Goal: Transaction & Acquisition: Purchase product/service

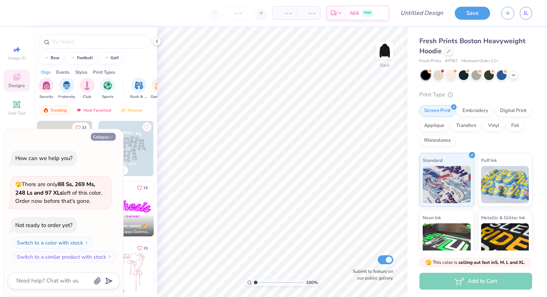
click at [107, 139] on button "Collapse" at bounding box center [103, 137] width 25 height 8
type textarea "x"
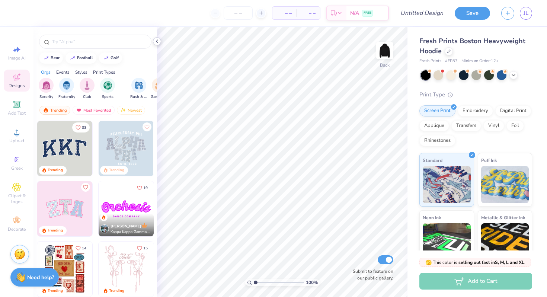
click at [159, 39] on icon at bounding box center [157, 41] width 6 height 6
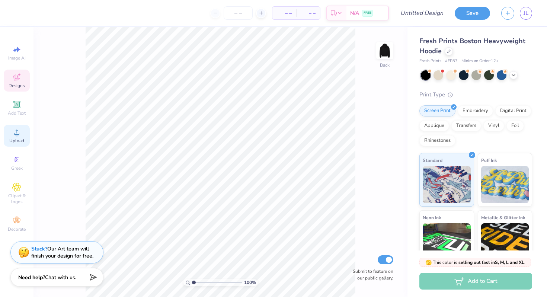
click at [8, 139] on div "Upload" at bounding box center [17, 136] width 26 height 22
click at [12, 133] on div "Upload" at bounding box center [17, 136] width 26 height 22
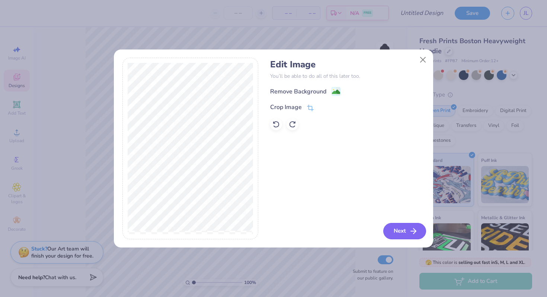
click at [410, 231] on icon "button" at bounding box center [413, 230] width 9 height 9
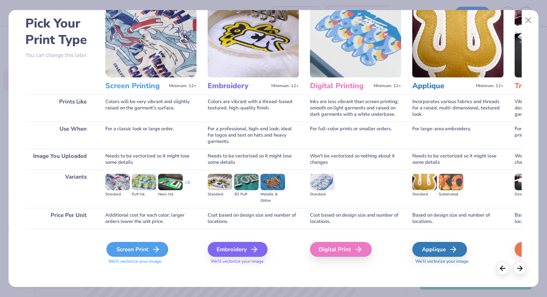
click at [144, 249] on div "Screen Print" at bounding box center [137, 249] width 62 height 15
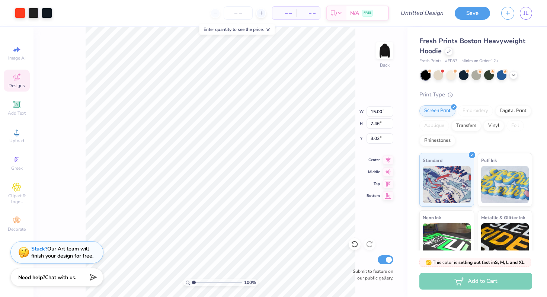
type input "5.54"
click at [342, 118] on div "100 % Back W 15.00 15.00 " H 7.46 7.46 " Y 5.54 5.54 " Center Middle Top Bottom…" at bounding box center [220, 162] width 374 height 270
click at [383, 54] on img at bounding box center [385, 51] width 30 height 30
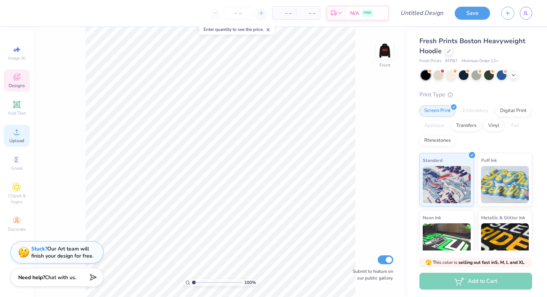
click at [12, 132] on icon at bounding box center [16, 132] width 9 height 9
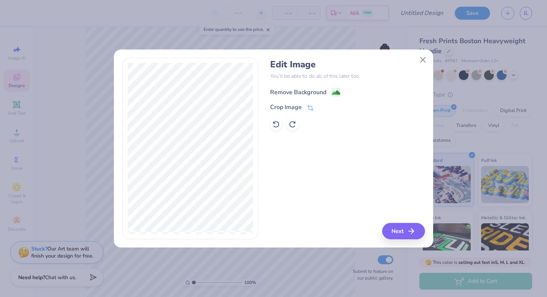
click at [315, 88] on div "Remove Background" at bounding box center [298, 92] width 56 height 9
click at [418, 64] on button "Close" at bounding box center [423, 59] width 14 height 14
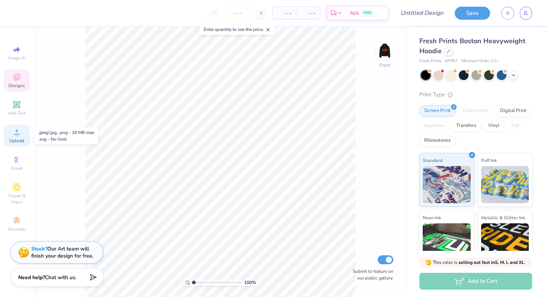
click at [4, 132] on div "Upload" at bounding box center [17, 136] width 26 height 22
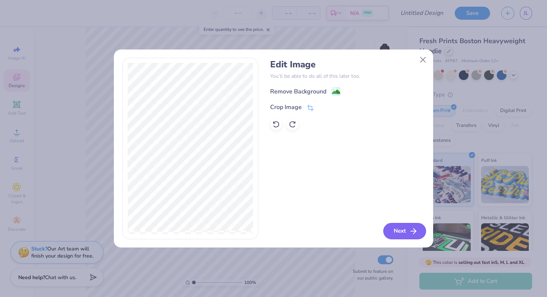
click at [412, 229] on icon "button" at bounding box center [413, 230] width 9 height 9
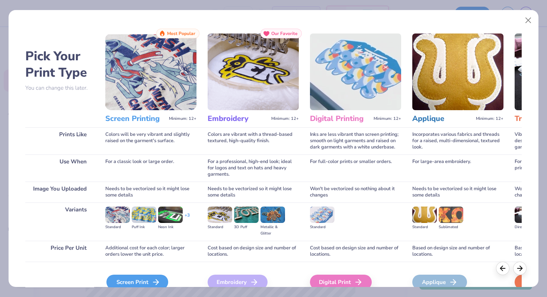
click at [129, 280] on div "Screen Print" at bounding box center [137, 281] width 62 height 15
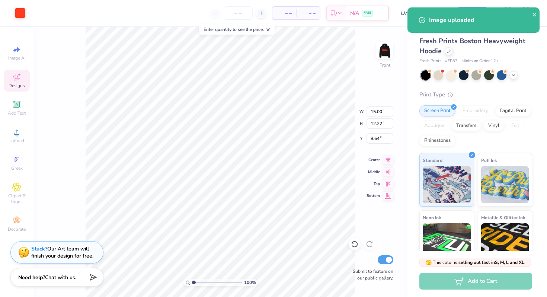
type input "5.32"
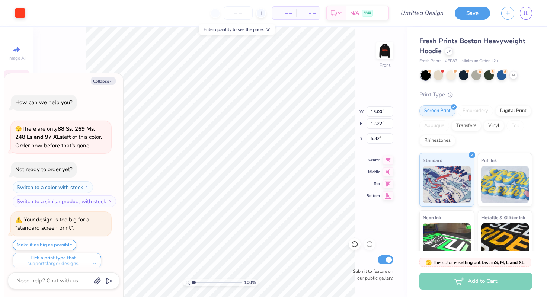
scroll to position [6, 0]
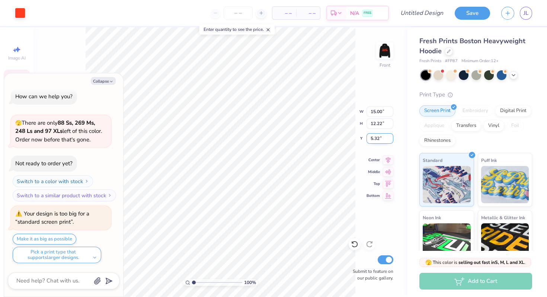
click at [368, 136] on input "5.32" at bounding box center [379, 138] width 27 height 10
type textarea "x"
type input "5.82"
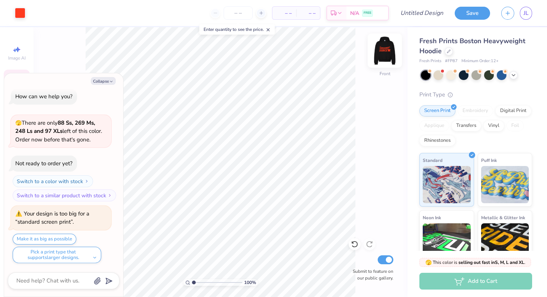
click at [387, 45] on img at bounding box center [385, 51] width 30 height 30
click at [380, 56] on img at bounding box center [385, 51] width 30 height 30
click at [380, 49] on img at bounding box center [385, 51] width 30 height 30
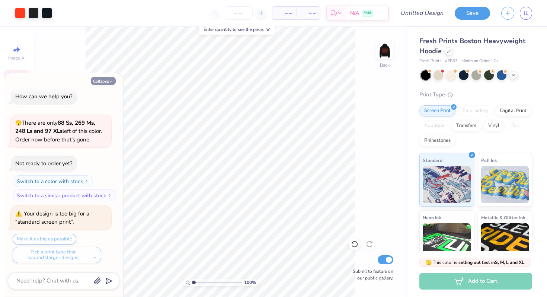
click at [109, 77] on button "Collapse" at bounding box center [103, 81] width 25 height 8
type textarea "x"
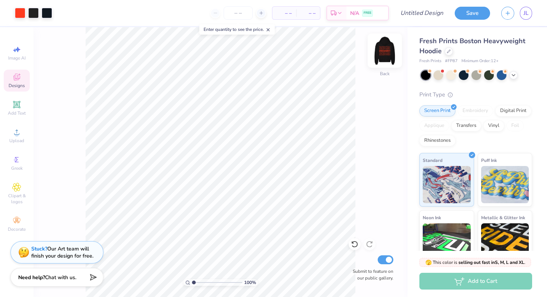
click at [390, 45] on img at bounding box center [385, 51] width 30 height 30
click at [390, 45] on img at bounding box center [384, 50] width 15 height 15
type input "9.04"
type input "4.49"
type input "4.00"
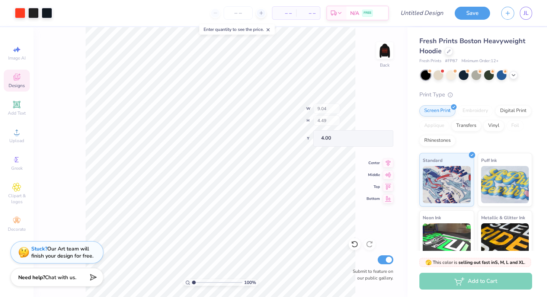
click at [342, 123] on div "100 % Back W 9.04 H 4.49 Y 4.00 Center Middle Top Bottom Submit to feature on o…" at bounding box center [220, 162] width 374 height 270
click at [378, 56] on img at bounding box center [385, 51] width 30 height 30
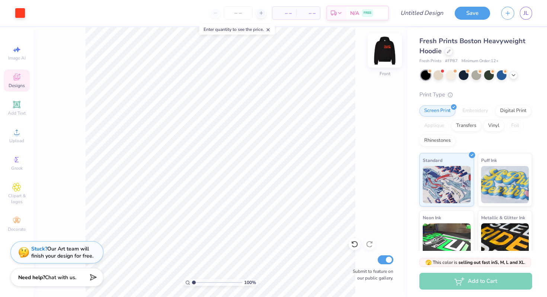
click at [381, 54] on img at bounding box center [385, 51] width 30 height 30
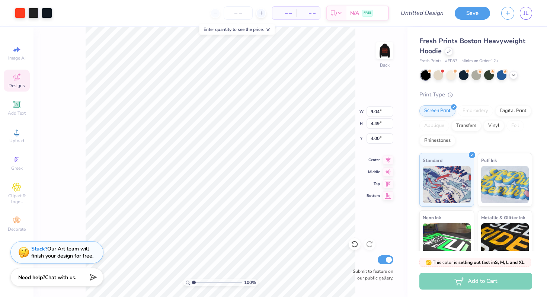
type input "4.24"
click at [511, 74] on icon at bounding box center [513, 74] width 6 height 6
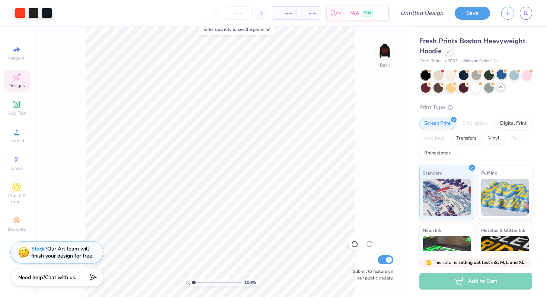
click at [500, 74] on div at bounding box center [501, 75] width 10 height 10
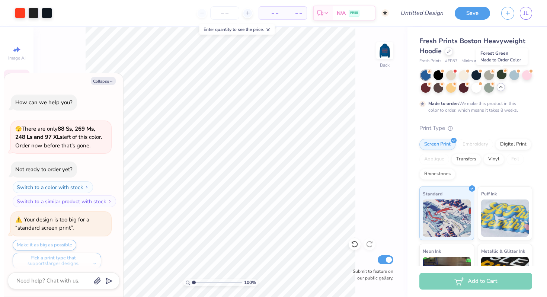
scroll to position [68, 0]
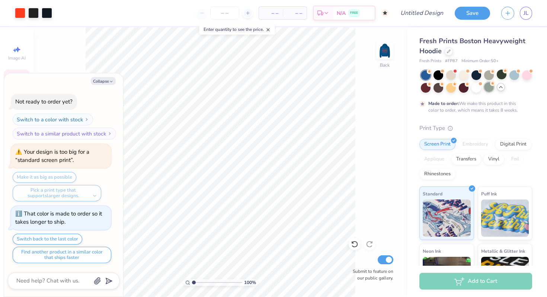
click at [490, 87] on div at bounding box center [489, 87] width 10 height 10
click at [422, 88] on div at bounding box center [426, 87] width 10 height 10
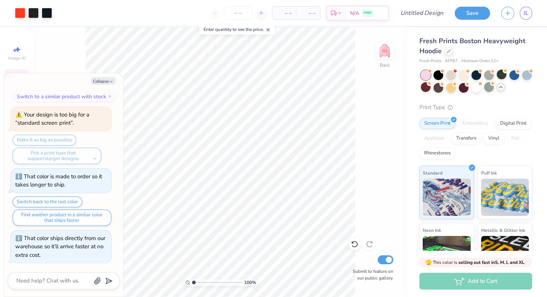
scroll to position [202, 0]
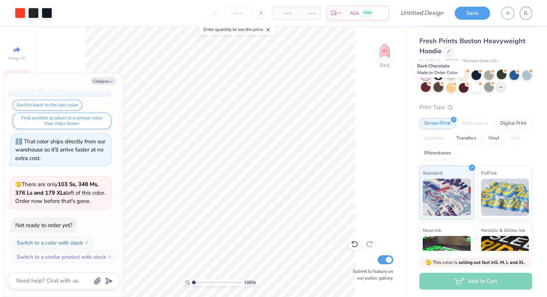
click at [440, 88] on div at bounding box center [438, 87] width 10 height 10
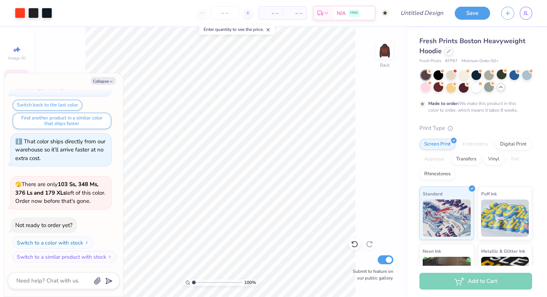
scroll to position [263, 0]
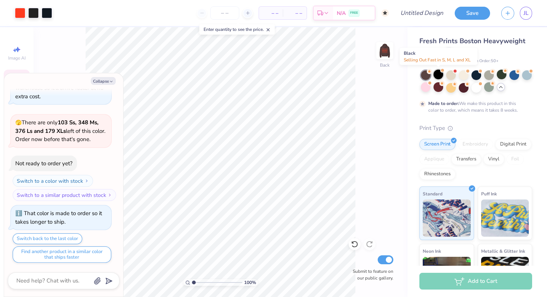
click at [442, 75] on div at bounding box center [438, 75] width 10 height 10
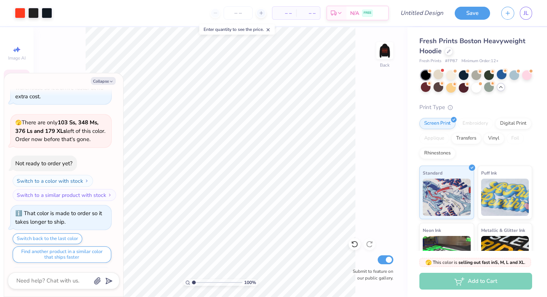
scroll to position [397, 0]
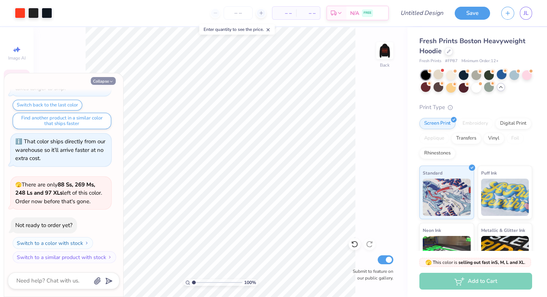
click at [102, 77] on button "Collapse" at bounding box center [103, 81] width 25 height 8
type textarea "x"
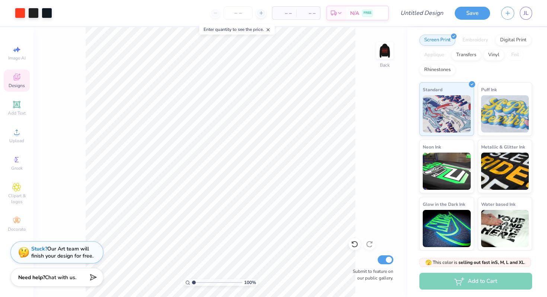
scroll to position [0, 0]
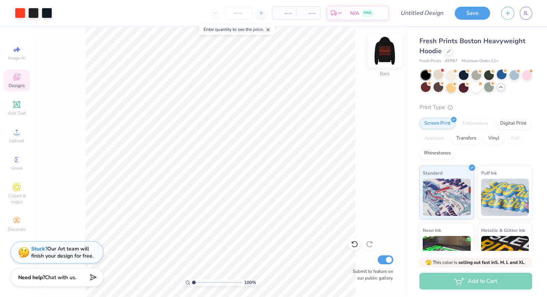
click at [387, 48] on img at bounding box center [385, 51] width 30 height 30
click at [387, 48] on img at bounding box center [384, 50] width 15 height 15
click at [448, 284] on div "Add to Cart" at bounding box center [475, 281] width 113 height 17
click at [234, 15] on input "number" at bounding box center [237, 12] width 29 height 13
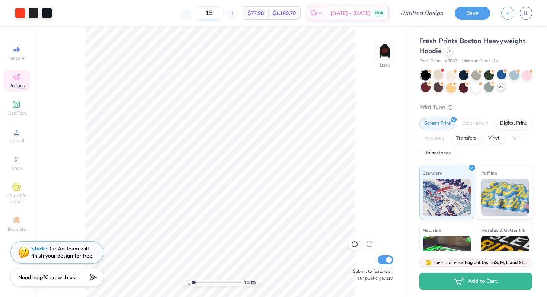
click at [223, 15] on input "15" at bounding box center [208, 12] width 29 height 13
type input "1"
type input "20"
click at [525, 17] on span "JL" at bounding box center [525, 13] width 5 height 9
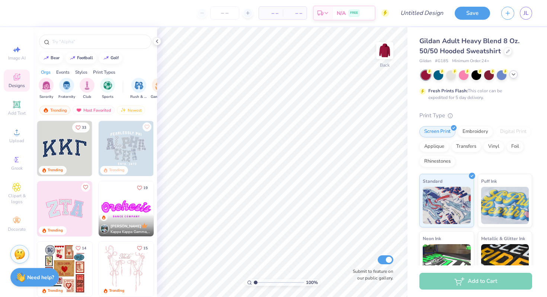
click at [515, 71] on icon at bounding box center [513, 74] width 6 height 6
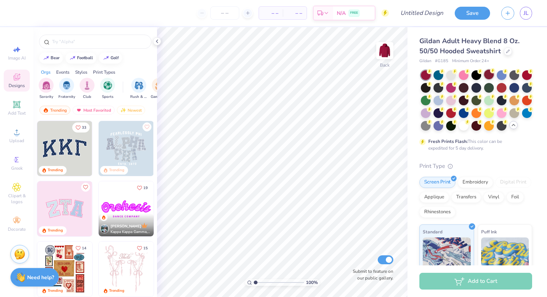
click at [492, 74] on div at bounding box center [489, 75] width 10 height 10
click at [158, 40] on icon at bounding box center [157, 41] width 6 height 6
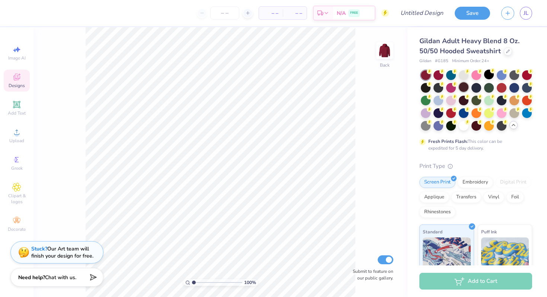
click at [461, 85] on div at bounding box center [463, 87] width 10 height 10
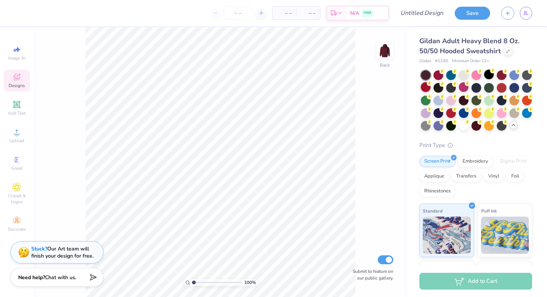
click at [426, 86] on icon at bounding box center [428, 83] width 5 height 5
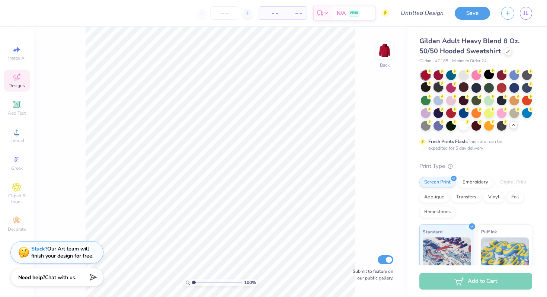
click at [432, 74] on circle at bounding box center [428, 71] width 5 height 5
click at [440, 86] on div at bounding box center [438, 87] width 10 height 10
click at [484, 83] on div at bounding box center [489, 87] width 10 height 10
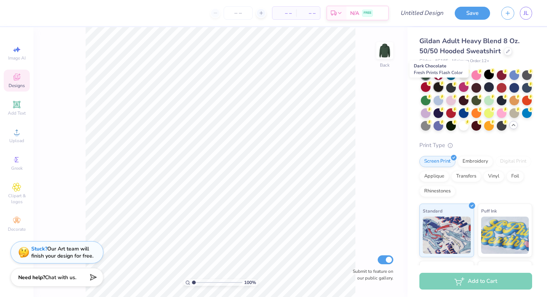
click at [438, 86] on div at bounding box center [438, 87] width 10 height 10
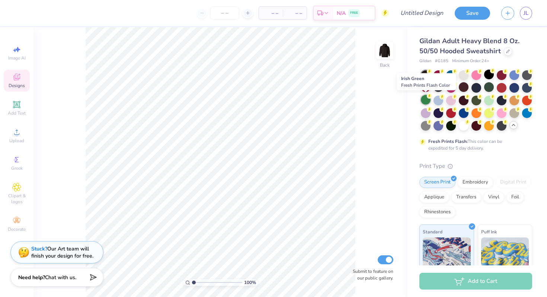
click at [423, 99] on div at bounding box center [426, 100] width 10 height 10
click at [424, 99] on div at bounding box center [426, 100] width 10 height 10
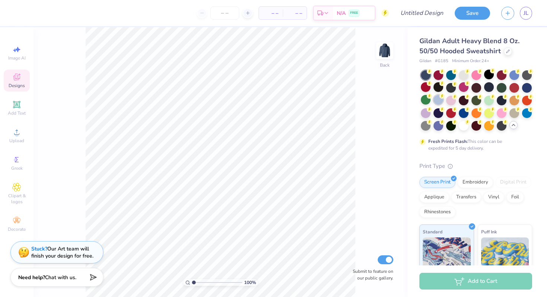
click at [440, 100] on div at bounding box center [438, 100] width 10 height 10
click at [452, 99] on div at bounding box center [451, 100] width 10 height 10
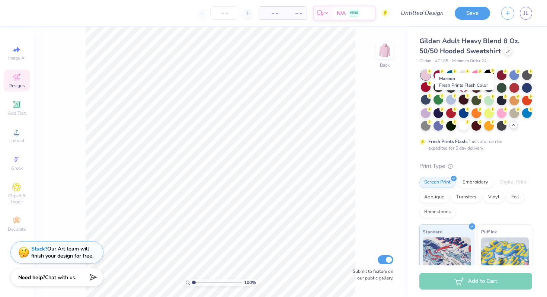
click at [466, 99] on div at bounding box center [463, 100] width 10 height 10
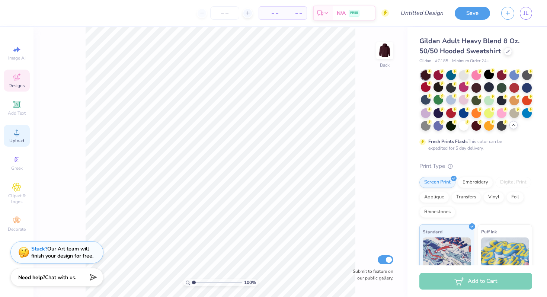
click at [19, 138] on span "Upload" at bounding box center [16, 141] width 15 height 6
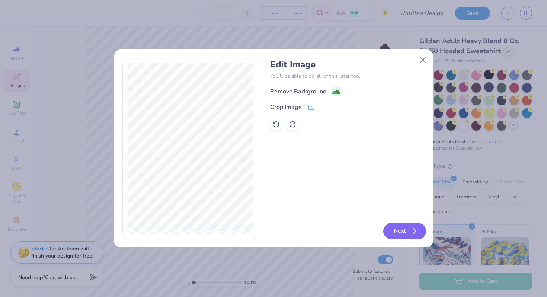
click at [393, 234] on button "Next" at bounding box center [404, 231] width 43 height 16
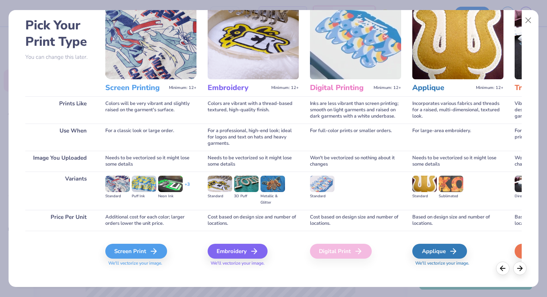
scroll to position [37, 0]
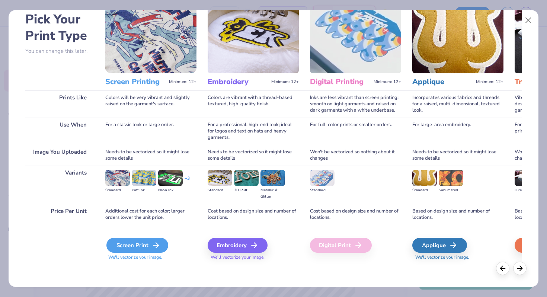
click at [138, 241] on div "Screen Print" at bounding box center [137, 245] width 62 height 15
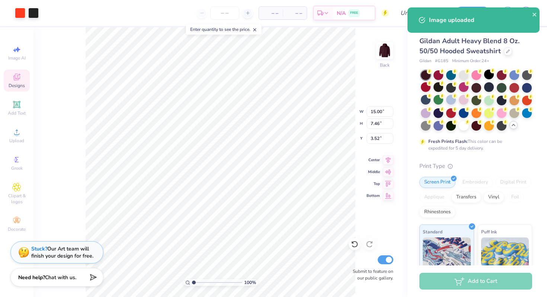
type input "7.71"
type input "3.83"
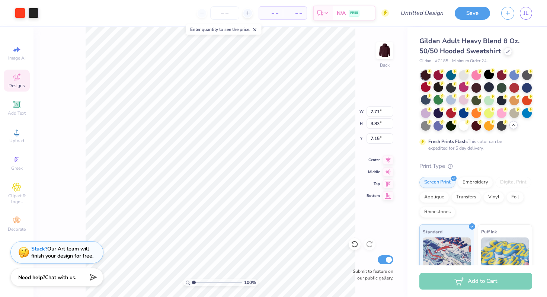
type input "3.80"
type input "9.41"
type input "4.68"
click at [451, 126] on div at bounding box center [451, 125] width 10 height 10
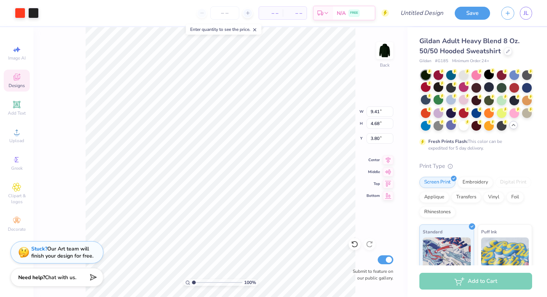
click at [334, 115] on div "100 % Back W 9.41 9.41 " H 4.68 4.68 " Y 3.80 3.80 " Center Middle Top Bottom S…" at bounding box center [220, 162] width 374 height 270
type input "3.78"
click at [377, 49] on img at bounding box center [385, 51] width 30 height 30
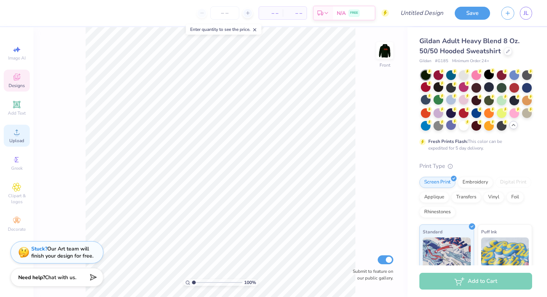
click at [13, 141] on span "Upload" at bounding box center [16, 141] width 15 height 6
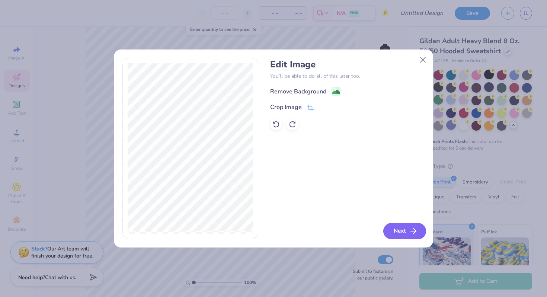
click at [408, 231] on button "Next" at bounding box center [404, 231] width 43 height 16
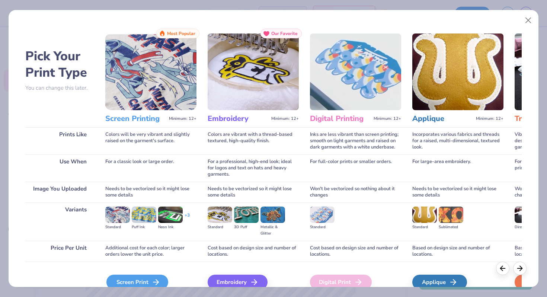
click at [134, 282] on div "Screen Print" at bounding box center [137, 281] width 62 height 15
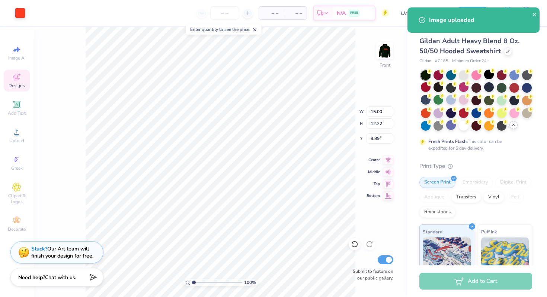
type input "6.00"
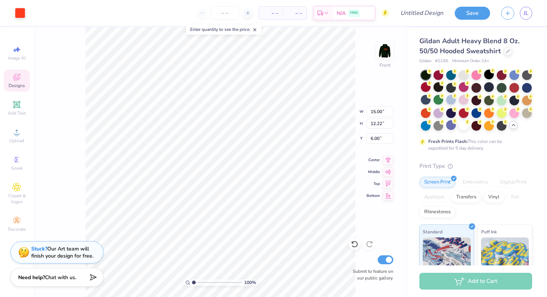
type input "14.39"
type input "11.72"
click at [273, 12] on span "– –" at bounding box center [270, 13] width 15 height 8
click at [270, 14] on span "– –" at bounding box center [270, 13] width 15 height 8
click at [275, 10] on span "– –" at bounding box center [270, 13] width 15 height 8
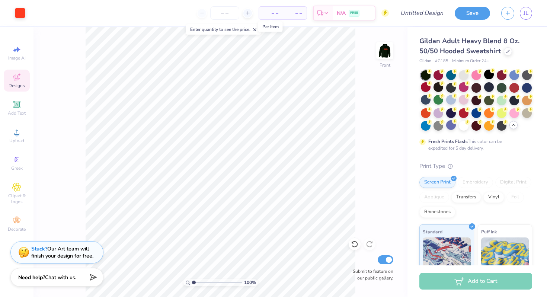
click at [276, 12] on span "– –" at bounding box center [270, 13] width 15 height 8
click at [227, 14] on input "number" at bounding box center [224, 12] width 29 height 13
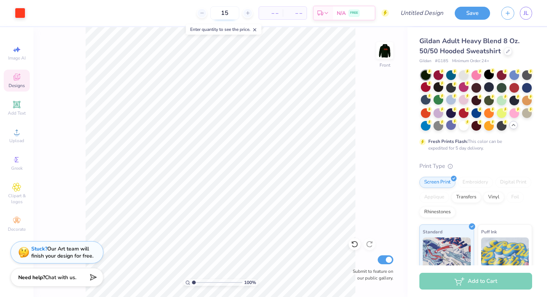
type input "15"
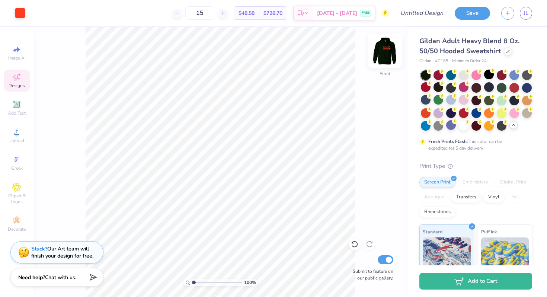
click at [389, 46] on img at bounding box center [385, 51] width 30 height 30
click at [450, 125] on div at bounding box center [451, 125] width 10 height 10
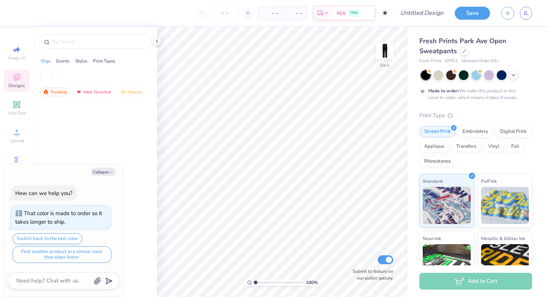
type textarea "x"
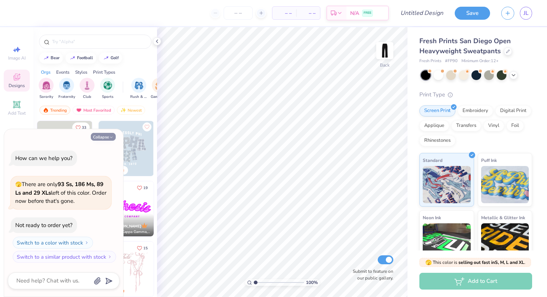
click at [110, 136] on icon "button" at bounding box center [111, 137] width 4 height 4
type textarea "x"
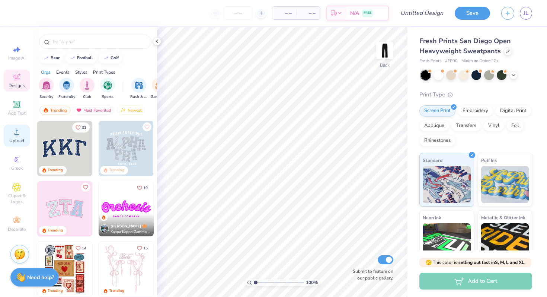
click at [9, 132] on div "Upload" at bounding box center [17, 136] width 26 height 22
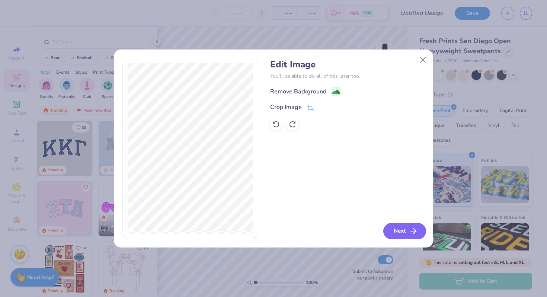
click at [402, 233] on button "Next" at bounding box center [404, 231] width 43 height 16
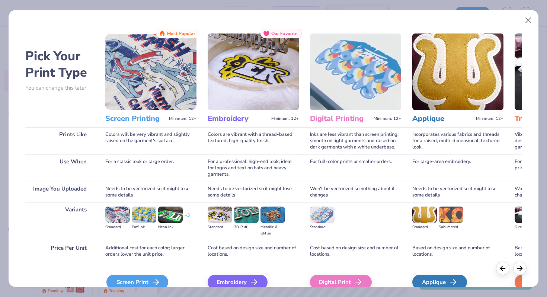
click at [147, 281] on div "Screen Print" at bounding box center [137, 281] width 62 height 15
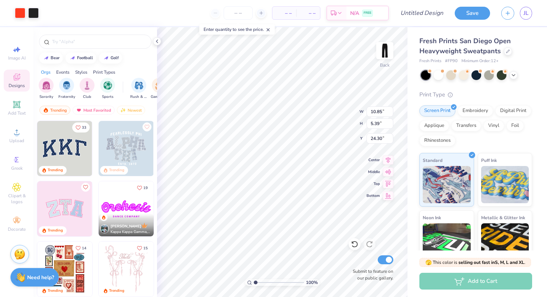
type input "3.02"
click at [389, 170] on icon at bounding box center [388, 170] width 10 height 9
click at [386, 156] on icon at bounding box center [388, 158] width 10 height 9
click at [389, 181] on icon at bounding box center [388, 182] width 10 height 9
type input "4.14"
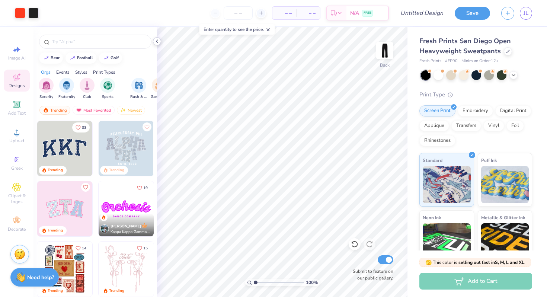
click at [157, 43] on icon at bounding box center [157, 41] width 6 height 6
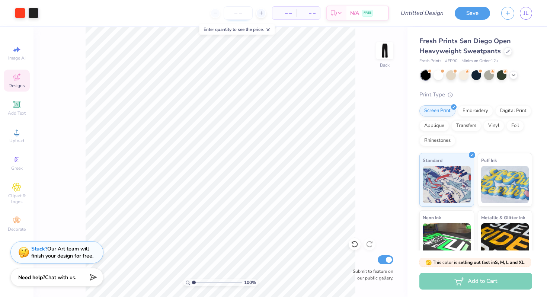
click at [234, 16] on input "number" at bounding box center [237, 12] width 29 height 13
type input "20"
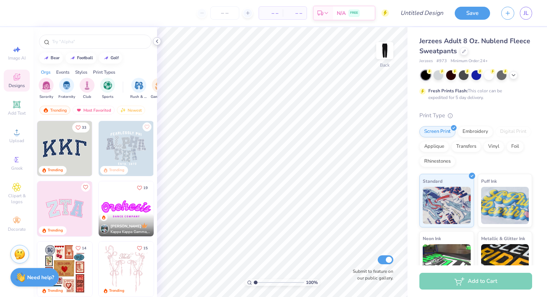
click at [154, 44] on div at bounding box center [157, 41] width 8 height 8
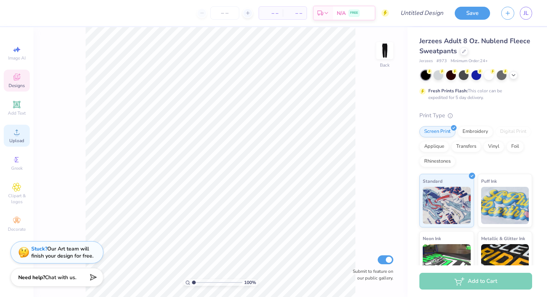
click at [12, 133] on icon at bounding box center [16, 132] width 9 height 9
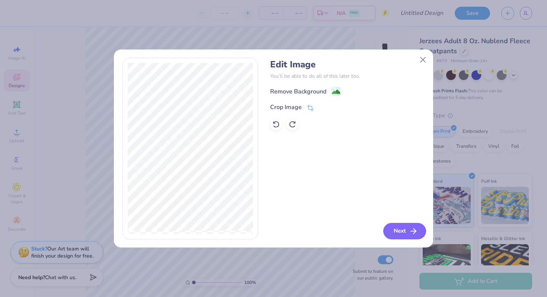
click at [399, 228] on button "Next" at bounding box center [404, 231] width 43 height 16
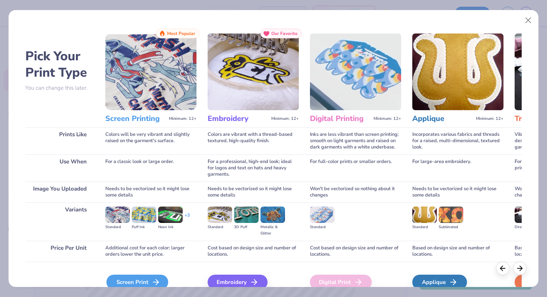
click at [131, 284] on div "Screen Print" at bounding box center [137, 281] width 62 height 15
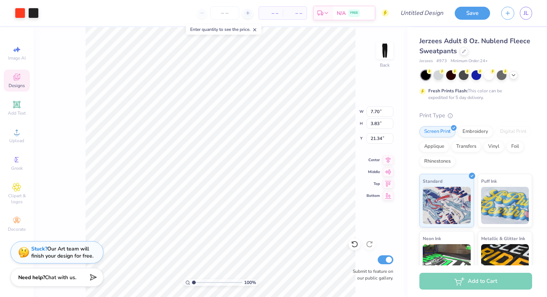
type input "7.04"
type input "3.50"
type input "2.53"
type input "3.24"
click at [223, 13] on input "number" at bounding box center [224, 12] width 29 height 13
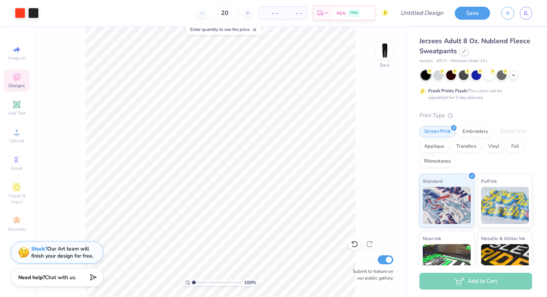
type input "20"
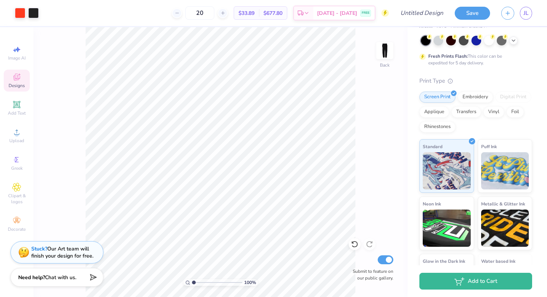
scroll to position [40, 0]
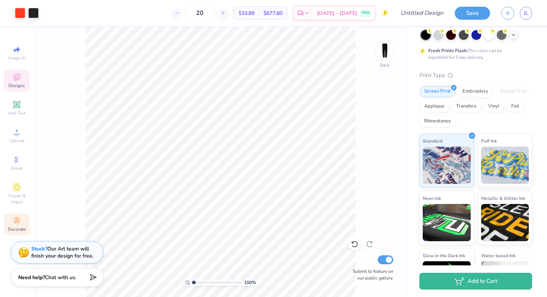
click at [13, 224] on icon at bounding box center [16, 220] width 9 height 9
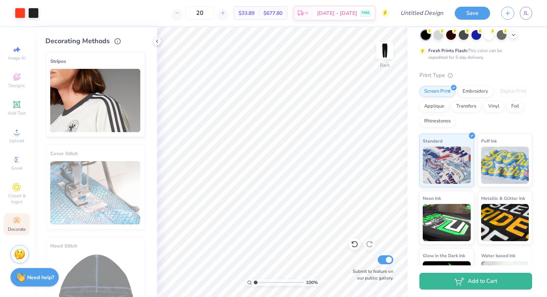
click at [121, 88] on img at bounding box center [95, 100] width 90 height 63
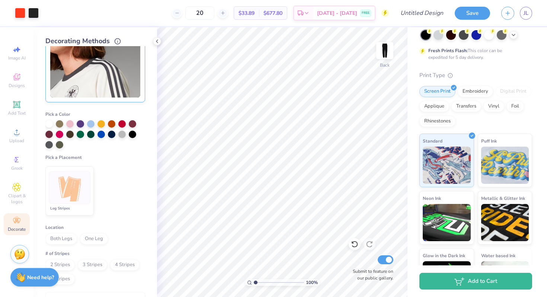
scroll to position [47, 0]
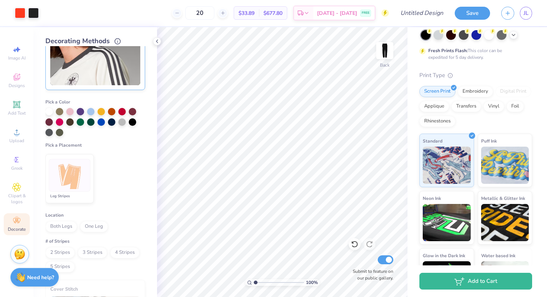
click at [81, 177] on img at bounding box center [70, 175] width 28 height 28
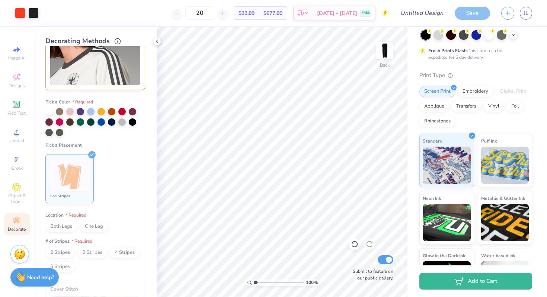
scroll to position [36, 0]
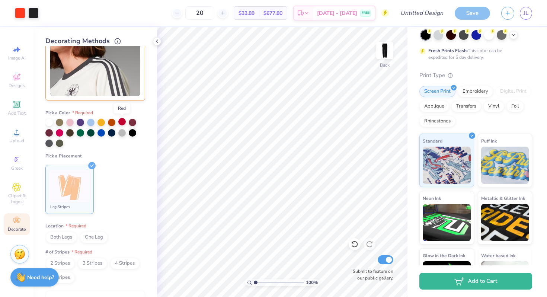
click at [123, 120] on div at bounding box center [121, 121] width 7 height 7
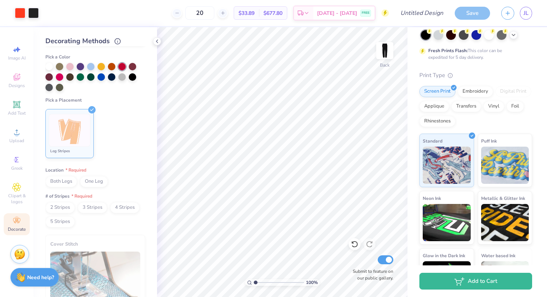
scroll to position [94, 0]
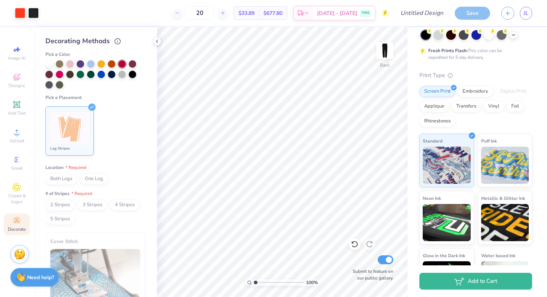
click at [106, 177] on span "One Leg" at bounding box center [94, 178] width 28 height 11
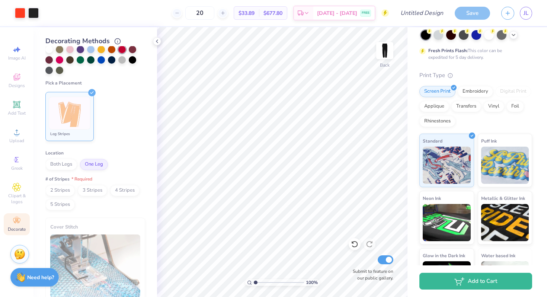
scroll to position [111, 0]
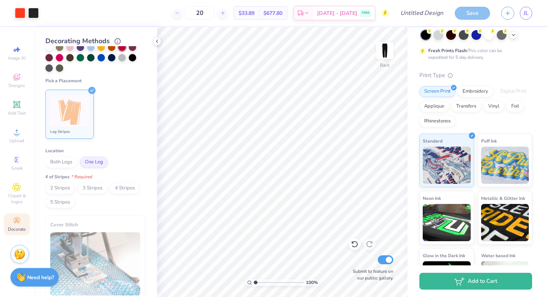
click at [64, 187] on span "2 Stripes" at bounding box center [59, 188] width 29 height 11
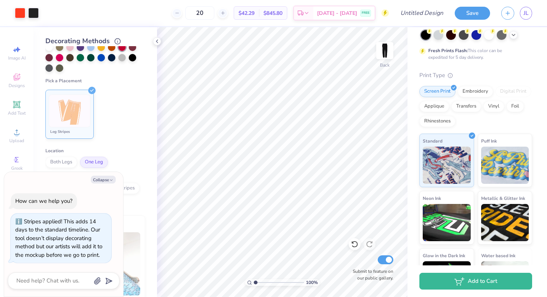
click at [106, 184] on div "Collapse How can we help you? Stripes applied! This adds 14 days to the standar…" at bounding box center [63, 234] width 119 height 125
click at [106, 179] on button "Collapse" at bounding box center [103, 180] width 25 height 8
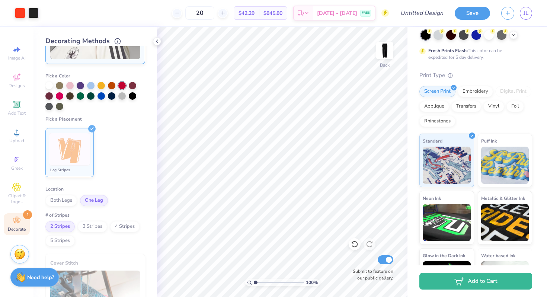
scroll to position [86, 0]
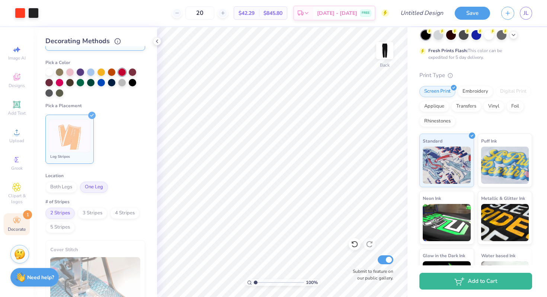
click at [65, 187] on span "Both Legs" at bounding box center [61, 186] width 32 height 11
click at [101, 186] on span "One Leg" at bounding box center [94, 186] width 28 height 11
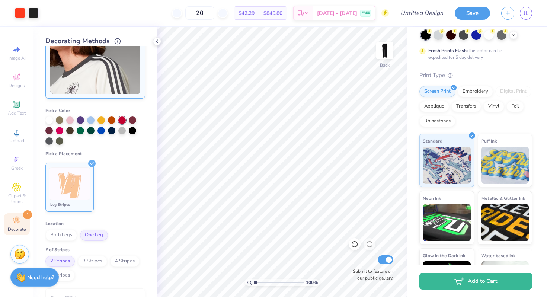
scroll to position [0, 0]
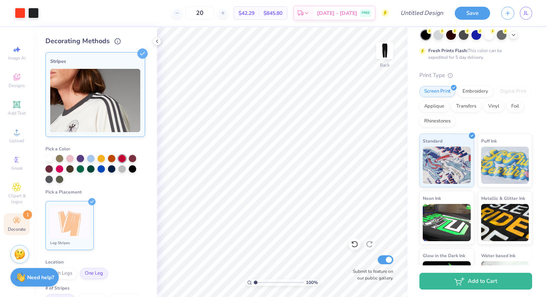
click at [119, 100] on img at bounding box center [95, 100] width 90 height 63
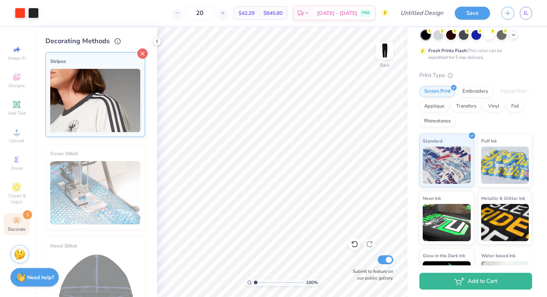
click at [143, 52] on icon at bounding box center [142, 53] width 10 height 10
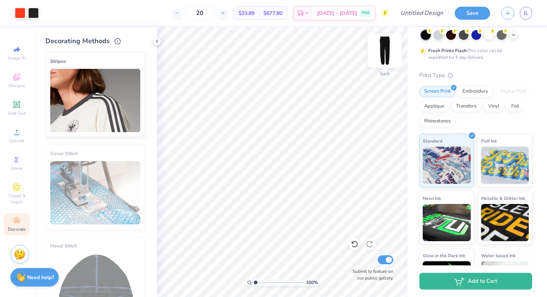
click at [384, 56] on img at bounding box center [385, 51] width 30 height 30
click at [114, 78] on img at bounding box center [95, 100] width 90 height 63
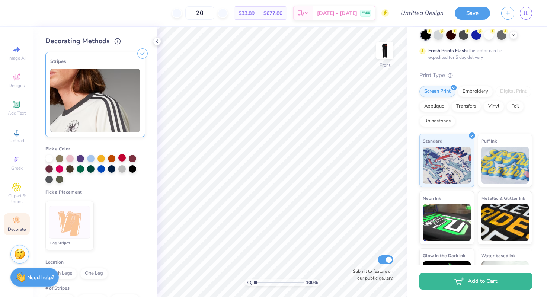
click at [122, 158] on div at bounding box center [121, 157] width 7 height 7
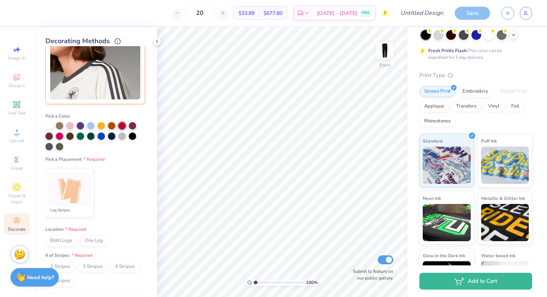
scroll to position [34, 0]
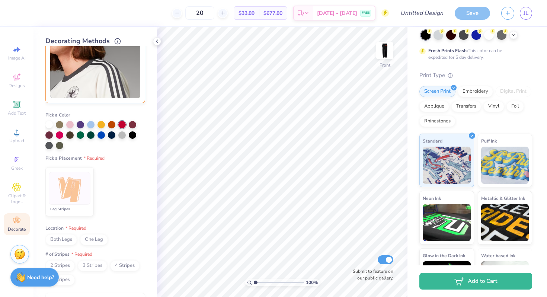
click at [77, 203] on div at bounding box center [70, 188] width 42 height 33
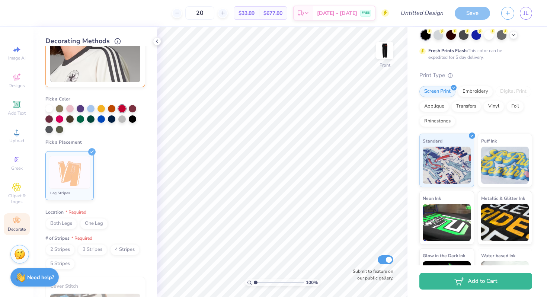
click at [99, 221] on span "One Leg" at bounding box center [94, 223] width 28 height 11
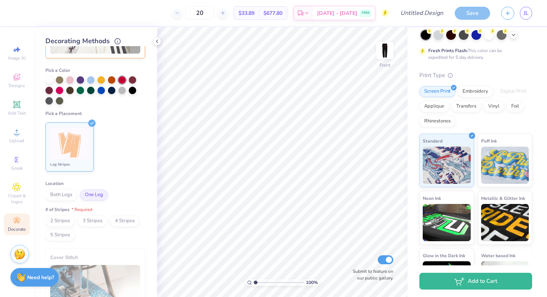
scroll to position [89, 0]
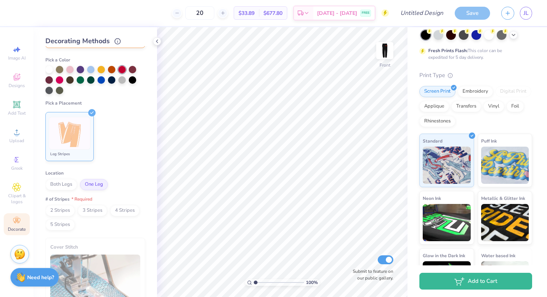
click at [65, 207] on span "2 Stripes" at bounding box center [59, 210] width 29 height 11
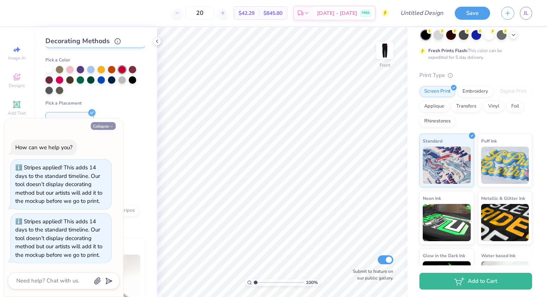
click at [104, 123] on button "Collapse" at bounding box center [103, 126] width 25 height 8
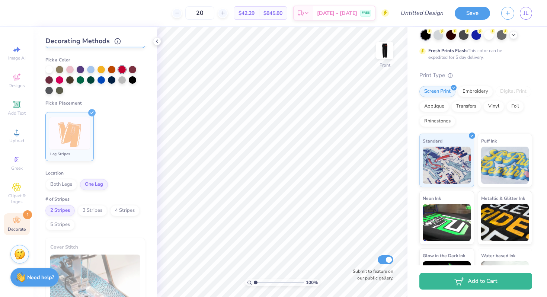
click at [94, 212] on span "3 Stripes" at bounding box center [92, 210] width 29 height 11
click at [65, 214] on span "2 Stripes" at bounding box center [59, 210] width 29 height 11
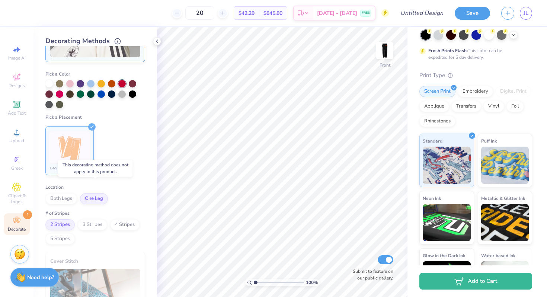
scroll to position [0, 0]
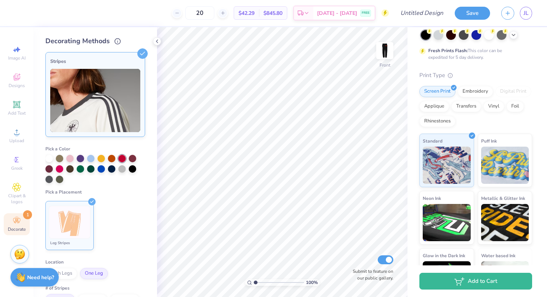
click at [120, 89] on img at bounding box center [95, 100] width 90 height 63
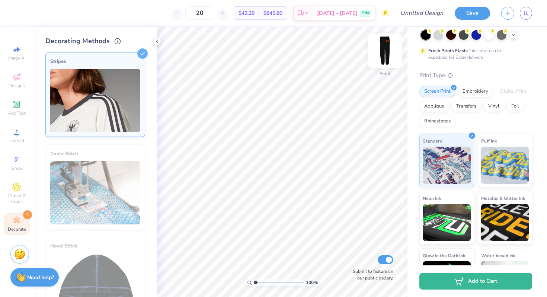
click at [385, 54] on img at bounding box center [385, 51] width 30 height 30
click at [16, 75] on icon at bounding box center [16, 77] width 9 height 9
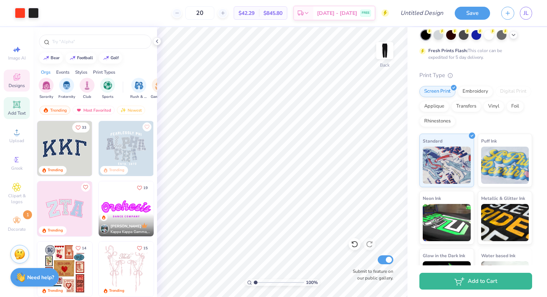
click at [20, 112] on span "Add Text" at bounding box center [17, 113] width 18 height 6
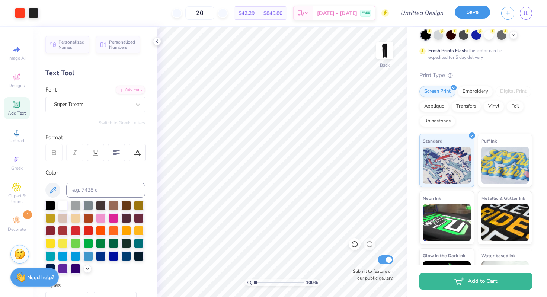
click at [475, 8] on button "Save" at bounding box center [471, 12] width 35 height 13
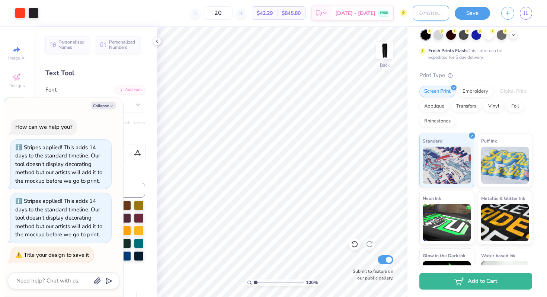
type textarea "x"
click at [423, 10] on input "Design Title" at bounding box center [430, 13] width 36 height 15
type input "S"
type textarea "x"
type input "Sw"
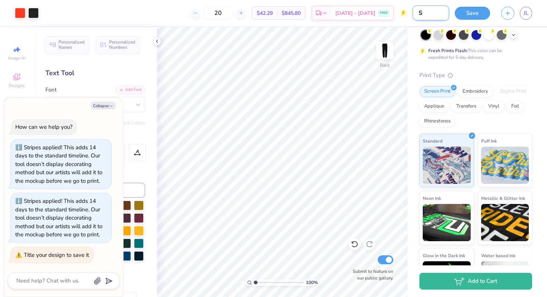
type textarea "x"
type input "Swe"
type textarea "x"
type input "Swea"
type textarea "x"
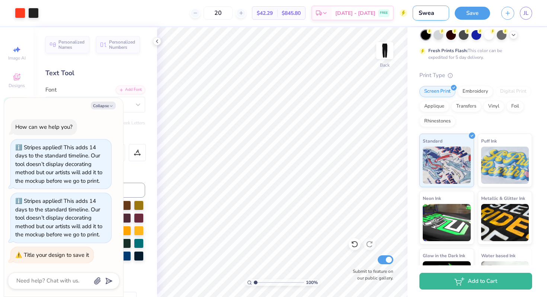
type input "Sweat"
type textarea "x"
type input "Sweats"
type textarea "x"
type input "Sweats"
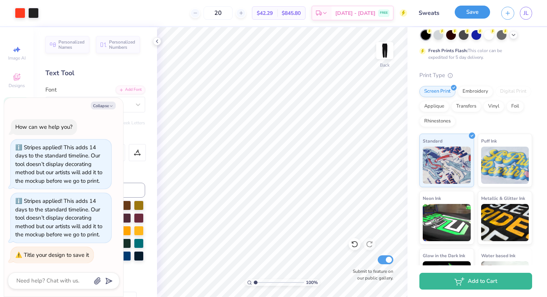
click at [483, 11] on button "Save" at bounding box center [471, 12] width 35 height 13
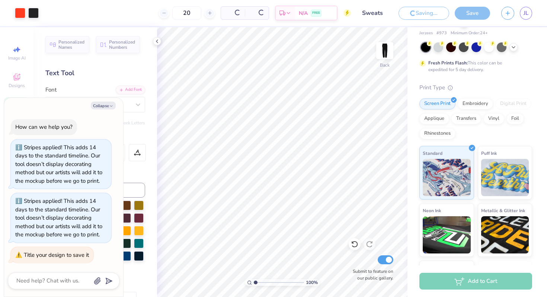
scroll to position [52, 0]
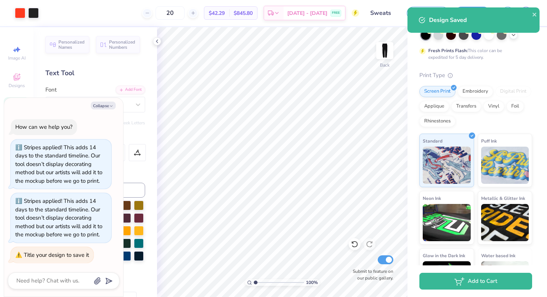
click at [152, 41] on div "Personalized Names Personalized Numbers Text Tool Add Font Font Super Dream Swi…" at bounding box center [94, 162] width 123 height 270
click at [157, 42] on icon at bounding box center [157, 41] width 6 height 6
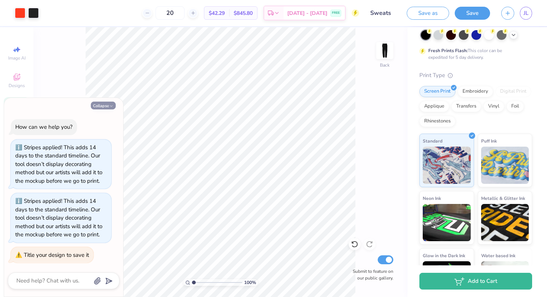
click at [102, 105] on button "Collapse" at bounding box center [103, 106] width 25 height 8
type textarea "x"
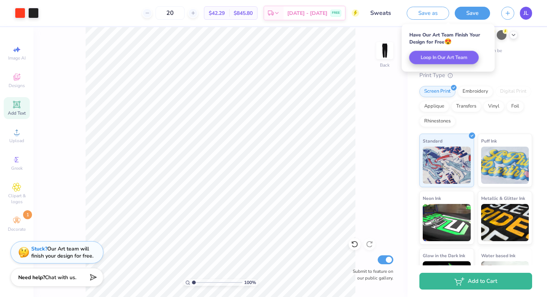
click at [530, 9] on link "JL" at bounding box center [525, 13] width 12 height 13
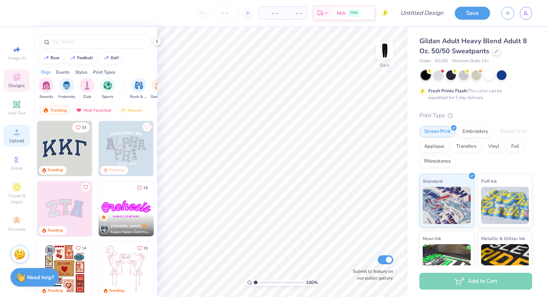
click at [17, 136] on div "Upload" at bounding box center [17, 136] width 26 height 22
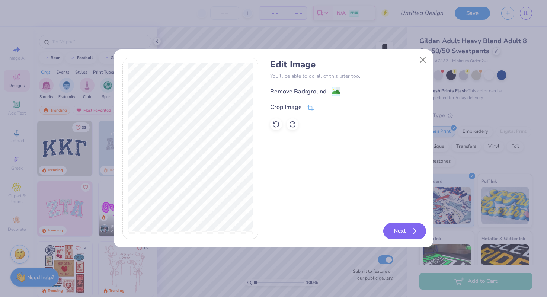
click at [399, 230] on button "Next" at bounding box center [404, 231] width 43 height 16
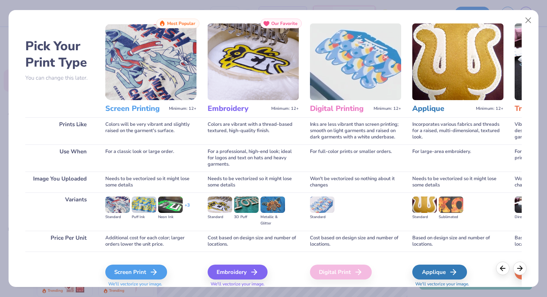
scroll to position [9, 0]
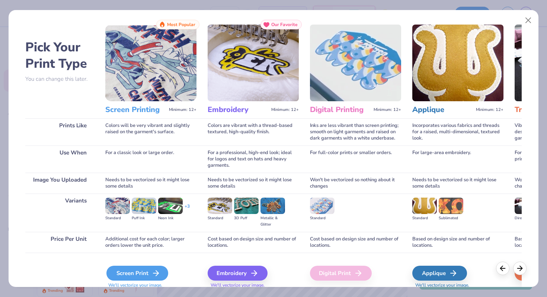
click at [147, 271] on div "Screen Print" at bounding box center [137, 272] width 62 height 15
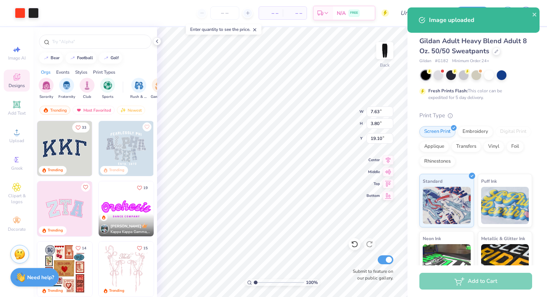
click at [271, 18] on div "– – Per Item" at bounding box center [271, 13] width 24 height 13
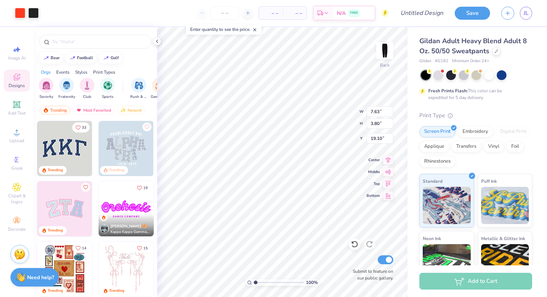
type input "1.29"
click at [268, 13] on span "– –" at bounding box center [270, 13] width 15 height 8
click at [275, 13] on span "– –" at bounding box center [270, 13] width 15 height 8
click at [223, 12] on input "number" at bounding box center [224, 12] width 29 height 13
type input "20"
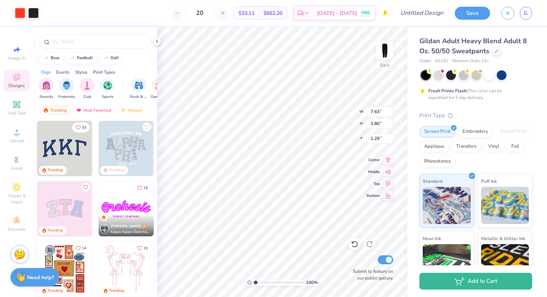
type input "2.76"
click at [19, 225] on div "Decorate" at bounding box center [17, 224] width 26 height 22
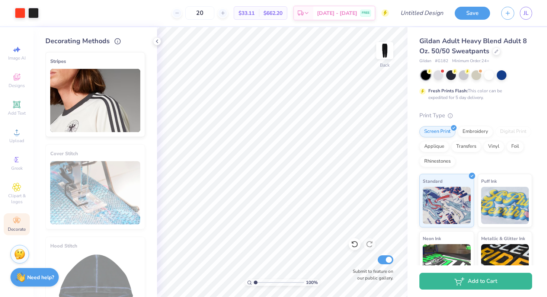
click at [92, 107] on img at bounding box center [95, 100] width 90 height 63
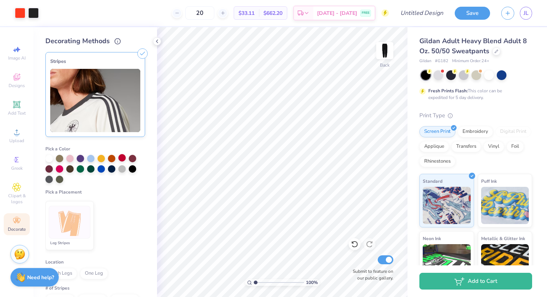
click at [119, 156] on div at bounding box center [121, 157] width 7 height 7
click at [69, 209] on img at bounding box center [70, 222] width 28 height 28
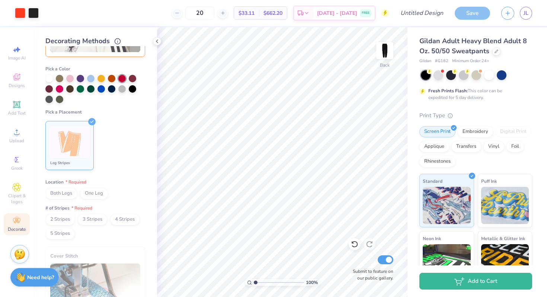
scroll to position [81, 0]
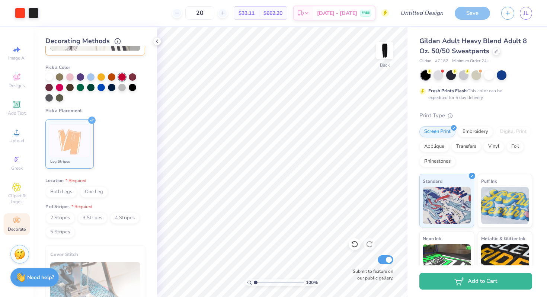
click at [65, 192] on span "Both Legs" at bounding box center [61, 191] width 32 height 11
click at [86, 188] on span "One Leg" at bounding box center [94, 191] width 28 height 11
click at [57, 219] on span "2 Stripes" at bounding box center [59, 217] width 29 height 11
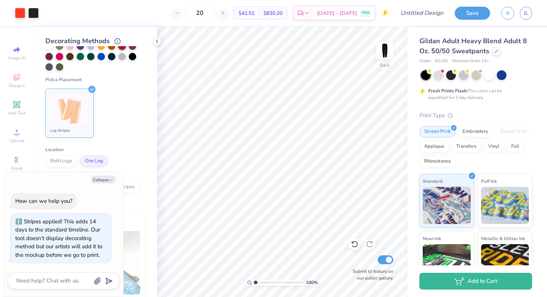
scroll to position [113, 0]
click at [107, 180] on button "Collapse" at bounding box center [103, 180] width 25 height 8
type textarea "x"
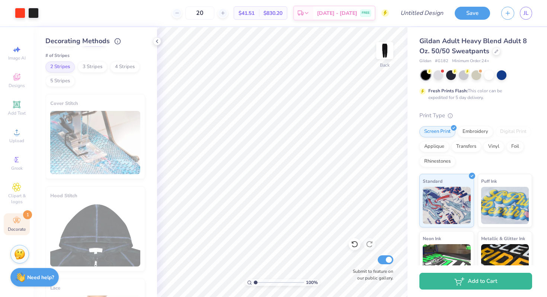
scroll to position [0, 0]
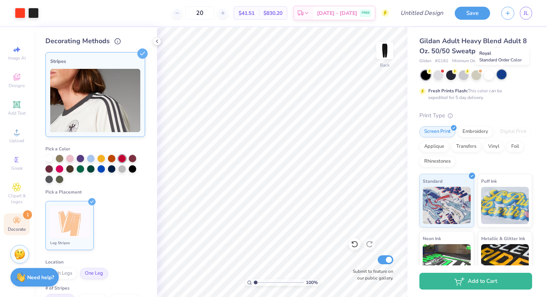
click at [501, 73] on div at bounding box center [501, 75] width 10 height 10
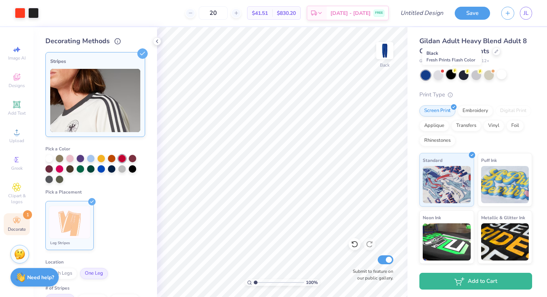
click at [448, 73] on div at bounding box center [451, 75] width 10 height 10
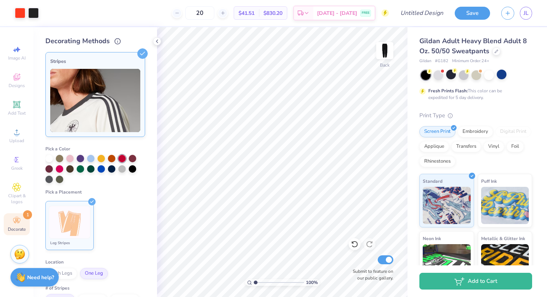
scroll to position [13, 0]
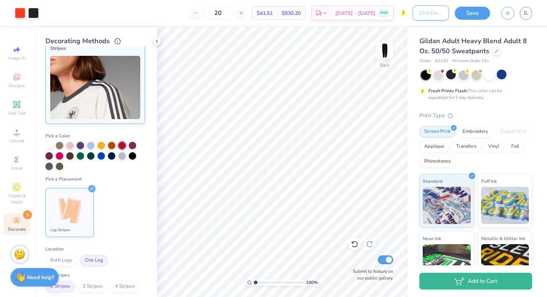
click at [426, 9] on input "Design Title" at bounding box center [430, 13] width 36 height 15
click at [425, 13] on input "Design Title" at bounding box center [430, 13] width 36 height 15
type input "sweats 2"
click at [465, 14] on button "Save" at bounding box center [471, 12] width 35 height 13
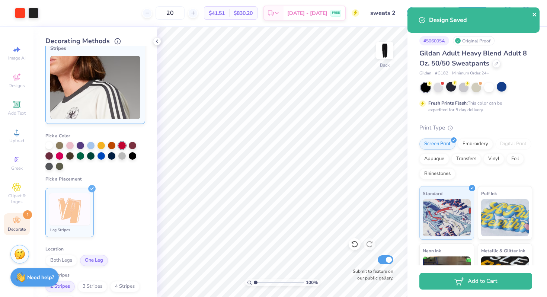
click at [535, 14] on icon "close" at bounding box center [534, 15] width 5 height 6
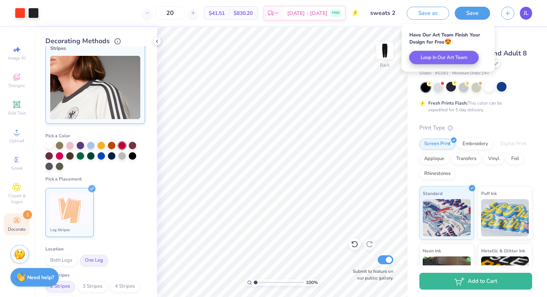
click at [522, 9] on link "JL" at bounding box center [525, 13] width 12 height 13
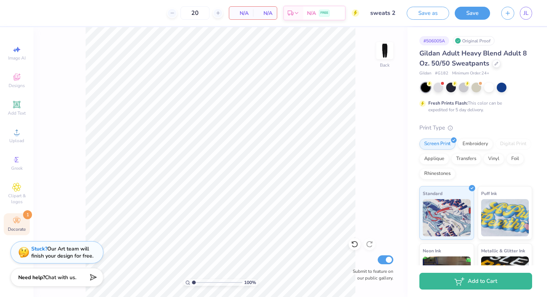
click at [14, 213] on div "Decorate 1" at bounding box center [17, 224] width 26 height 22
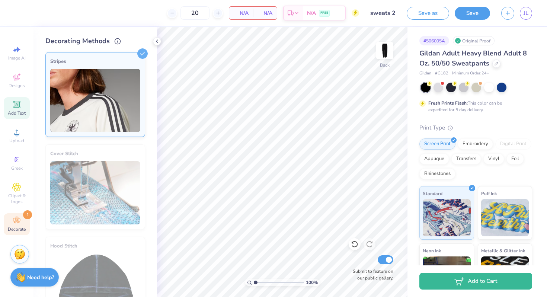
click at [14, 106] on icon at bounding box center [17, 105] width 6 height 6
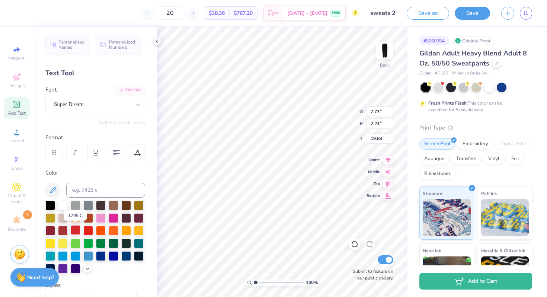
click at [75, 229] on div at bounding box center [76, 230] width 10 height 10
click at [86, 229] on div at bounding box center [88, 230] width 10 height 10
click at [105, 102] on div "Super Dream" at bounding box center [92, 105] width 78 height 12
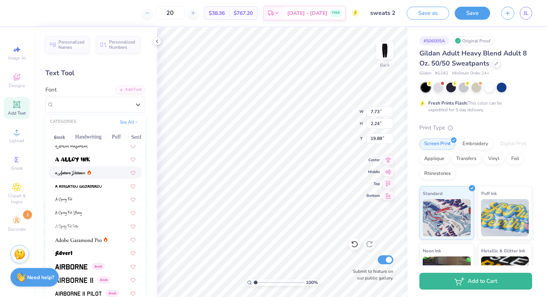
scroll to position [21, 0]
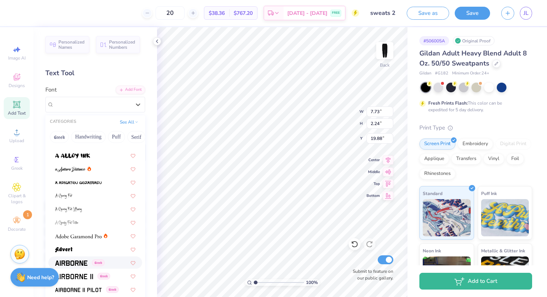
click at [83, 264] on img at bounding box center [71, 262] width 32 height 5
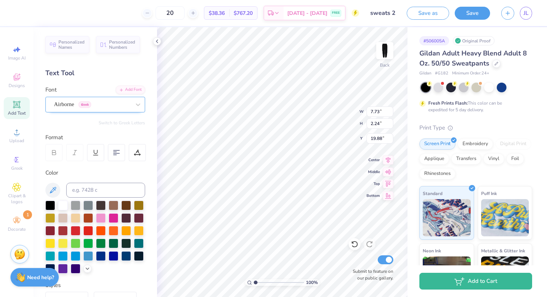
click at [105, 107] on div "Airborne Greek" at bounding box center [92, 105] width 78 height 12
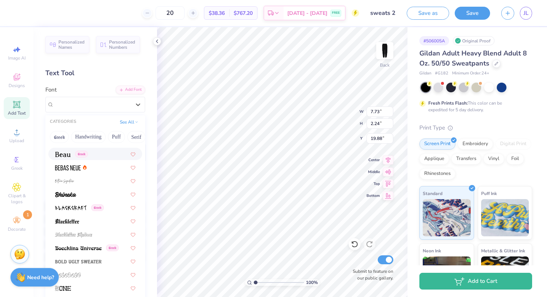
scroll to position [348, 0]
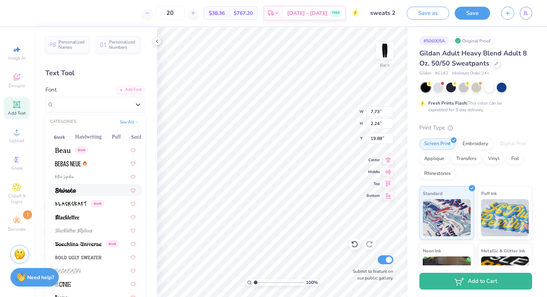
click at [93, 192] on div at bounding box center [95, 190] width 80 height 8
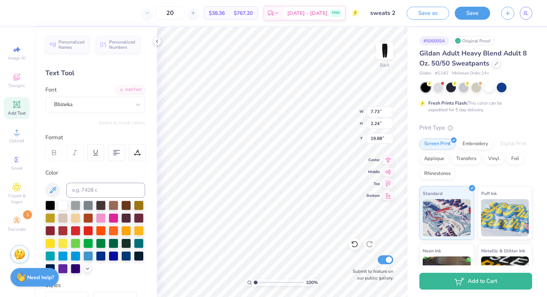
scroll to position [25, 0]
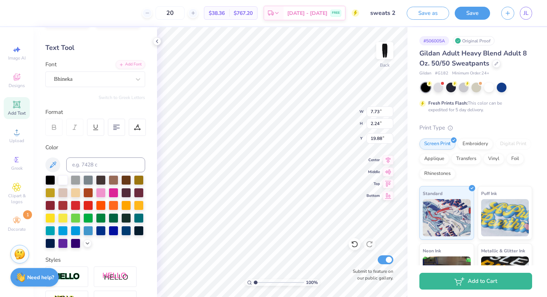
click at [89, 70] on div "Font Bhineka" at bounding box center [95, 73] width 100 height 27
click at [94, 81] on div "Bhineka" at bounding box center [92, 79] width 78 height 12
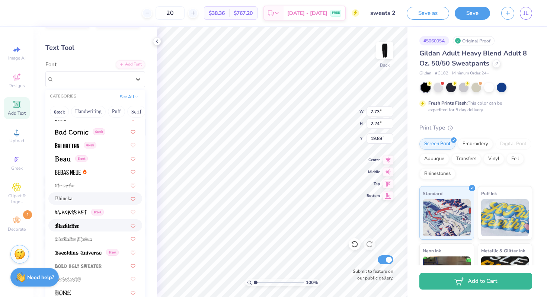
scroll to position [318, 0]
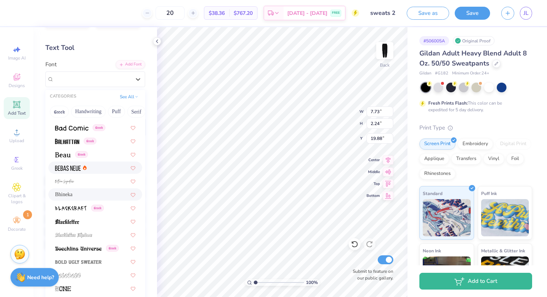
click at [90, 165] on div at bounding box center [95, 168] width 80 height 8
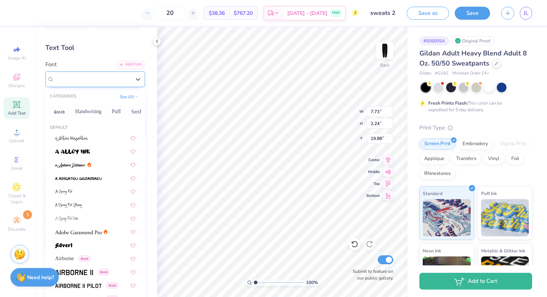
click at [113, 81] on div "Bebas Neue" at bounding box center [92, 79] width 78 height 12
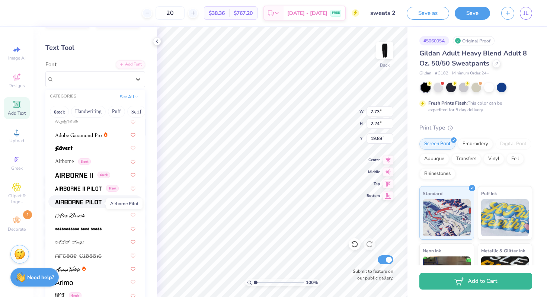
scroll to position [0, 0]
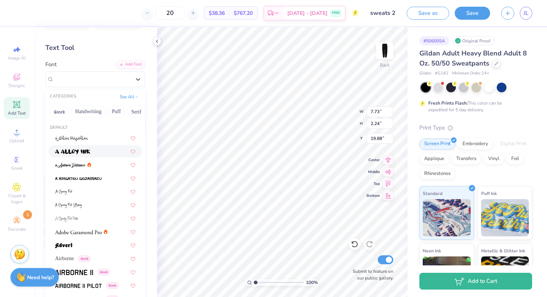
click at [94, 155] on div at bounding box center [95, 151] width 80 height 8
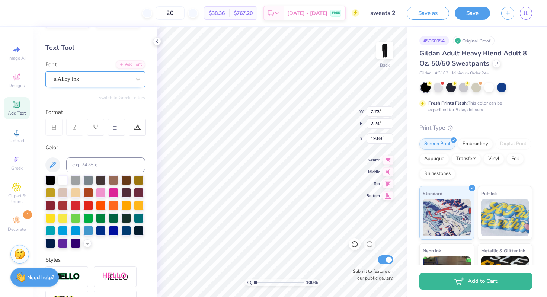
click at [116, 83] on div "a Alloy Ink" at bounding box center [92, 79] width 78 height 12
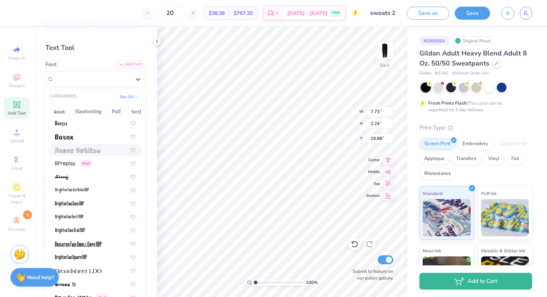
scroll to position [498, 0]
click at [92, 151] on img at bounding box center [77, 149] width 45 height 5
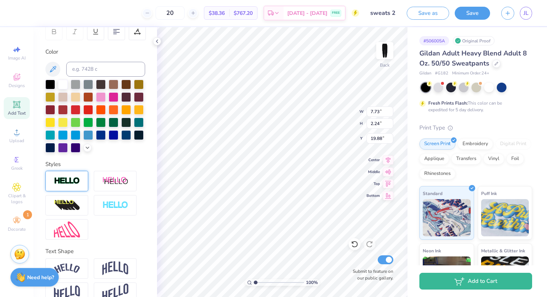
scroll to position [135, 0]
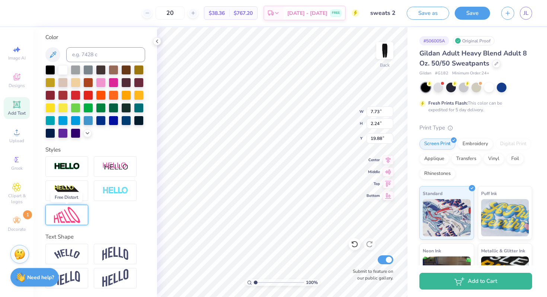
click at [75, 220] on img at bounding box center [67, 215] width 26 height 16
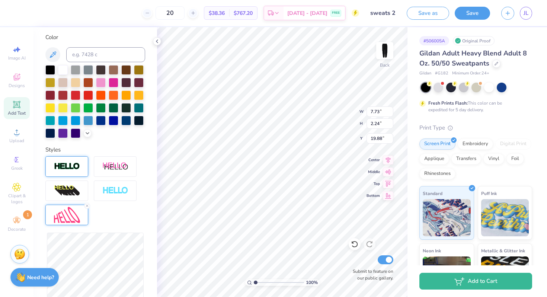
click at [82, 166] on div at bounding box center [66, 166] width 43 height 20
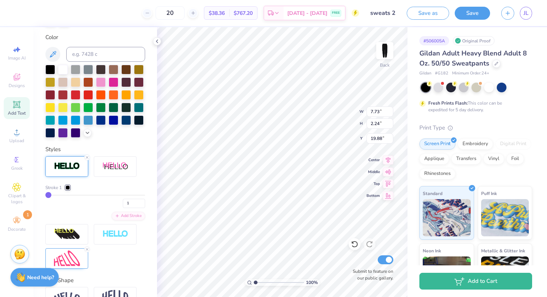
scroll to position [208, 0]
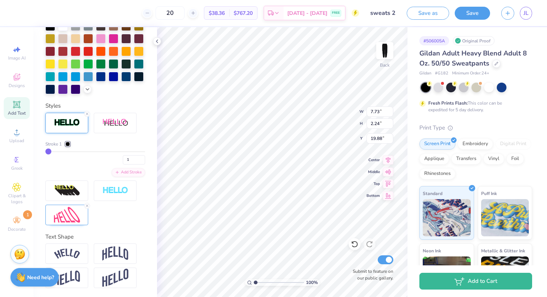
type textarea "E"
type textarea "ECD"
click at [88, 113] on icon at bounding box center [87, 114] width 4 height 4
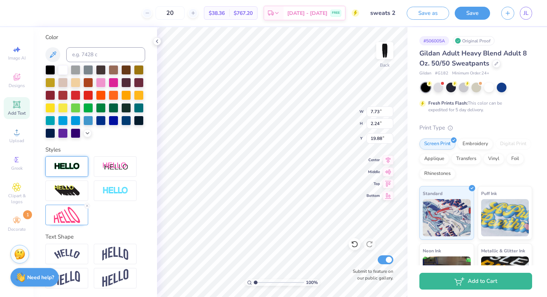
scroll to position [0, 0]
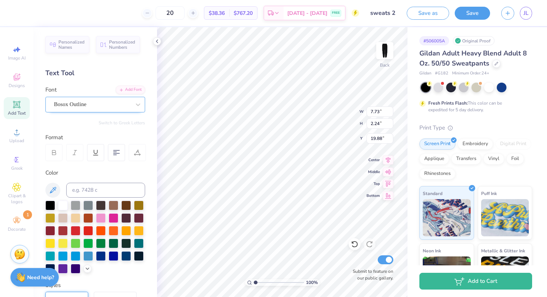
click at [104, 102] on div "Bosox Outline" at bounding box center [92, 105] width 78 height 12
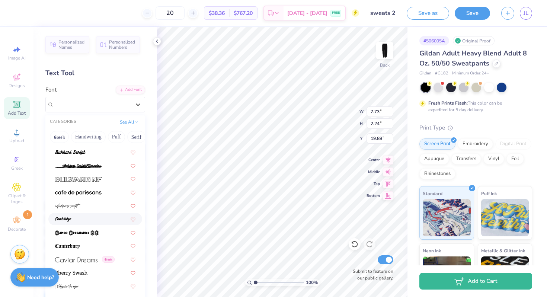
scroll to position [728, 0]
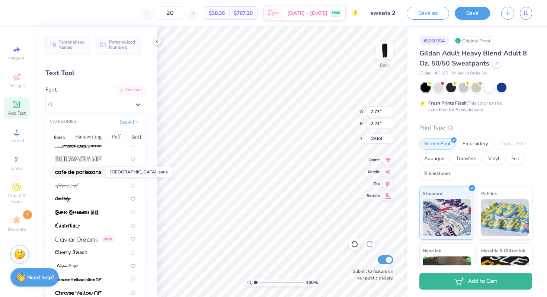
click at [99, 169] on span at bounding box center [78, 172] width 46 height 8
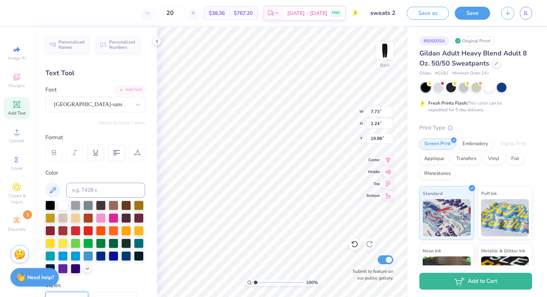
click at [87, 116] on div "Personalized Names Personalized Numbers Text Tool Add Font Font cafe de paris-s…" at bounding box center [94, 162] width 123 height 270
type input "4.74"
type textarea "E C D"
click at [134, 155] on icon at bounding box center [137, 152] width 7 height 7
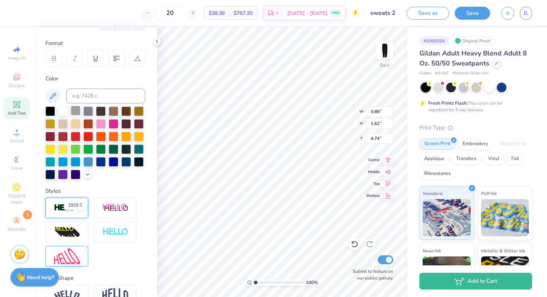
scroll to position [0, 0]
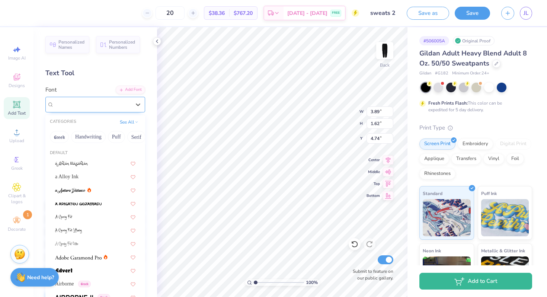
click at [96, 112] on div "cafe de paris-sans" at bounding box center [95, 105] width 100 height 16
click at [85, 171] on div "a Alloy Ink" at bounding box center [95, 176] width 94 height 12
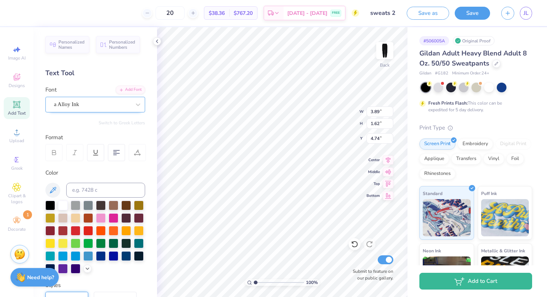
click at [113, 105] on div "a Alloy Ink" at bounding box center [92, 105] width 78 height 12
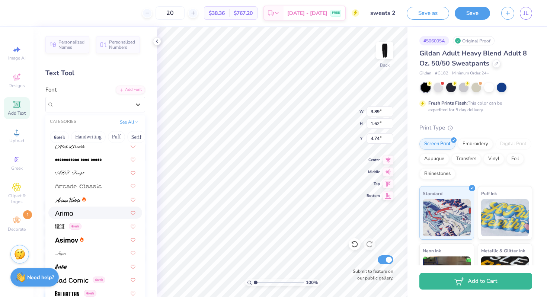
scroll to position [213, 0]
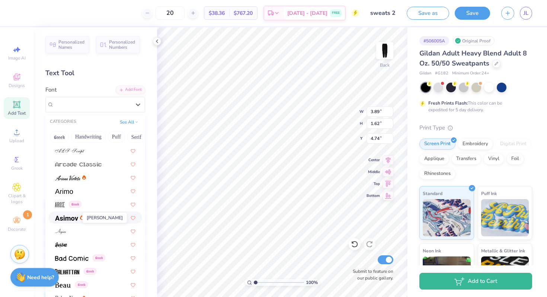
click at [77, 220] on img at bounding box center [66, 217] width 23 height 5
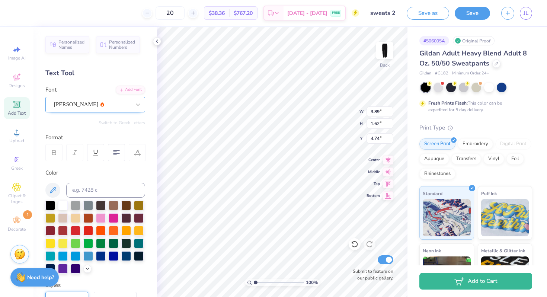
click at [107, 103] on div "Asimov" at bounding box center [92, 105] width 78 height 12
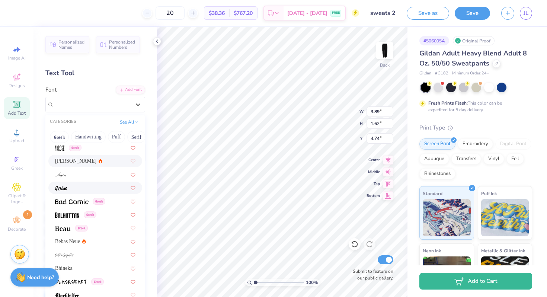
scroll to position [274, 0]
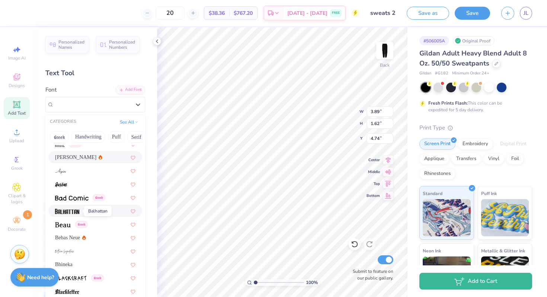
click at [77, 211] on img at bounding box center [67, 211] width 24 height 5
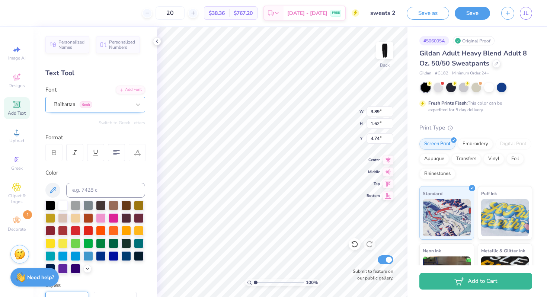
click at [109, 104] on div "Balhattan Greek" at bounding box center [92, 105] width 78 height 12
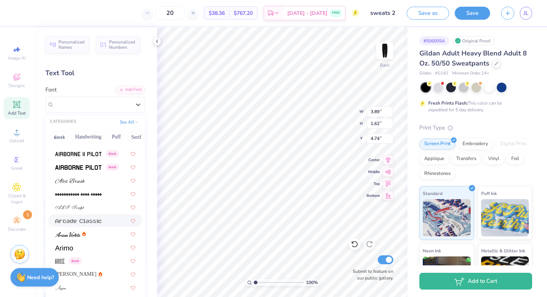
scroll to position [150, 0]
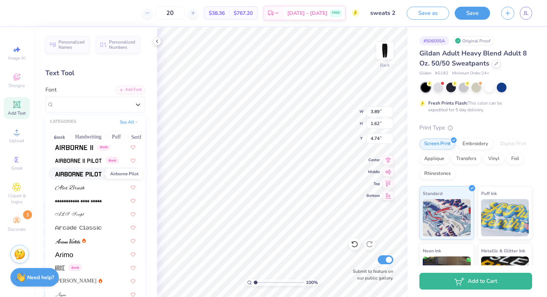
click at [94, 170] on span at bounding box center [78, 174] width 46 height 8
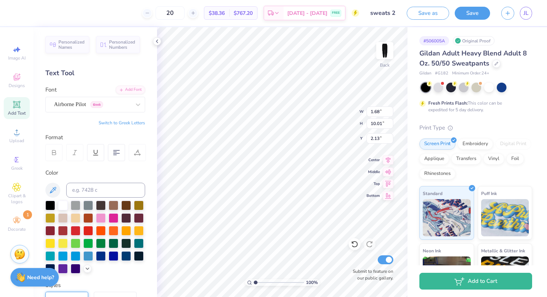
type input "2.13"
type input "3.02"
type input "5.32"
type input "5.31"
type input "5.32"
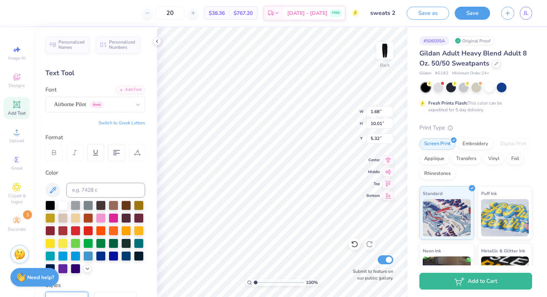
scroll to position [1, 0]
click at [184, 15] on input "20" at bounding box center [169, 12] width 29 height 13
type input "2"
click at [184, 15] on input "15" at bounding box center [169, 12] width 29 height 13
type input "1"
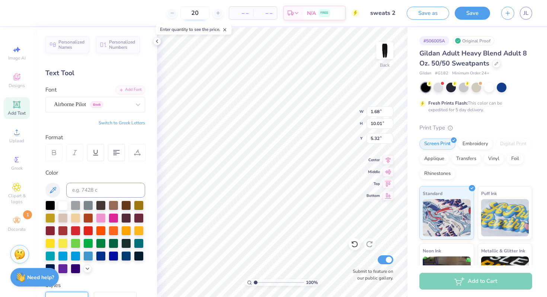
type input "20"
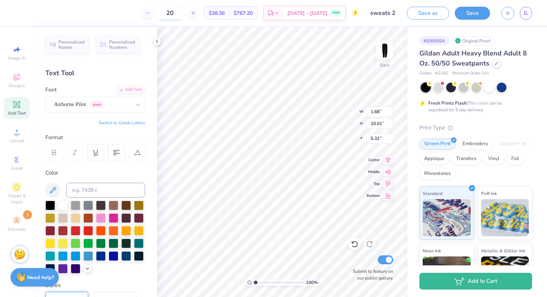
click at [184, 13] on input "20" at bounding box center [169, 12] width 29 height 13
click at [111, 97] on div "Airborne Pilot Greek" at bounding box center [95, 105] width 100 height 16
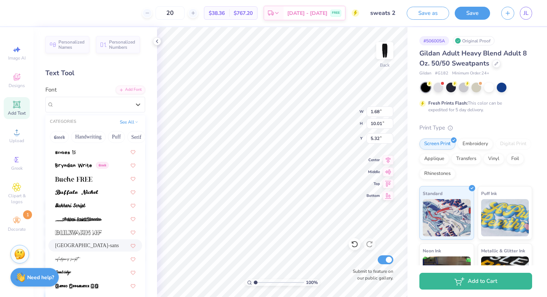
scroll to position [647, 0]
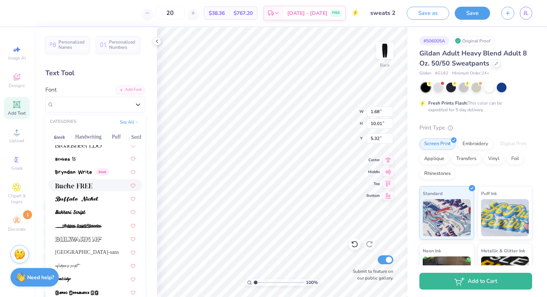
click at [97, 184] on div at bounding box center [95, 185] width 80 height 8
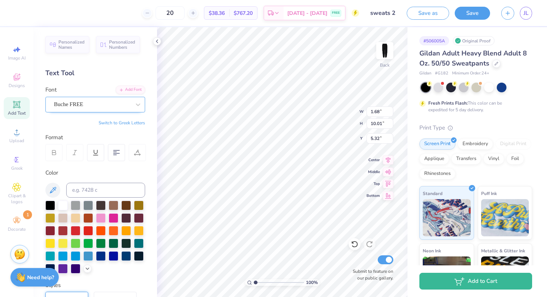
click at [108, 107] on div "Buche FREE" at bounding box center [92, 105] width 78 height 12
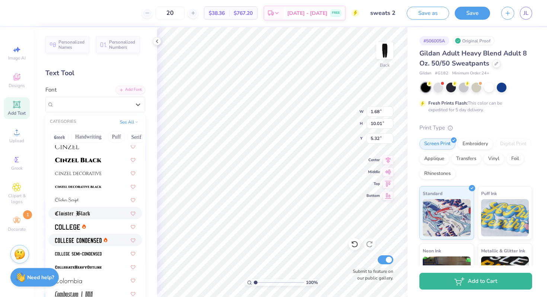
scroll to position [904, 0]
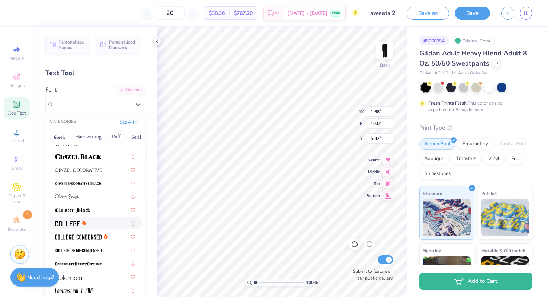
click at [91, 226] on div at bounding box center [95, 223] width 80 height 8
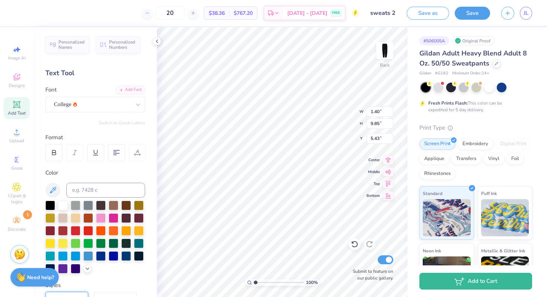
scroll to position [0, 0]
click at [329, 117] on div "100 % Back W 1.40 1.40 " H 9.85 9.85 " Y 5.43 5.43 " Center Middle Top Bottom S…" at bounding box center [282, 162] width 250 height 270
click at [87, 106] on div "College" at bounding box center [92, 105] width 78 height 12
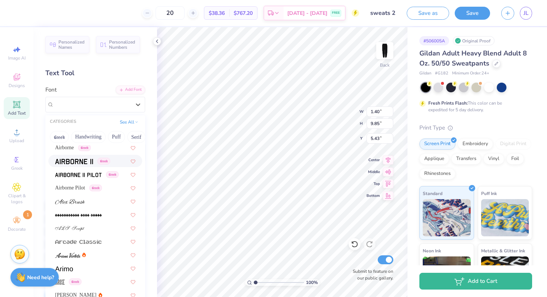
scroll to position [138, 0]
click at [84, 164] on div "Greek" at bounding box center [95, 159] width 94 height 12
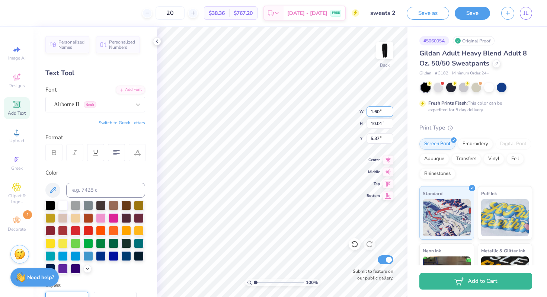
click at [347, 111] on div "100 % Back W 1.60 1.60 " H 10.01 10.01 " Y 5.37 5.37 " Center Middle Top Bottom…" at bounding box center [282, 162] width 250 height 270
click at [381, 58] on img at bounding box center [385, 51] width 30 height 30
click at [383, 45] on img at bounding box center [385, 51] width 30 height 30
type input "6.86"
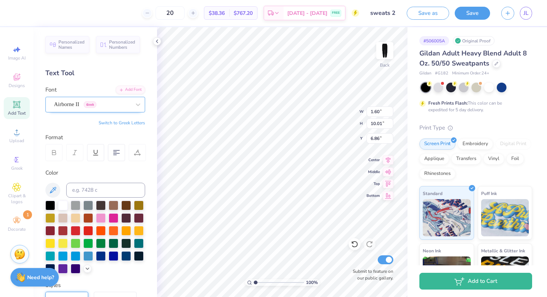
click at [111, 99] on div "Airborne II Greek" at bounding box center [92, 105] width 78 height 12
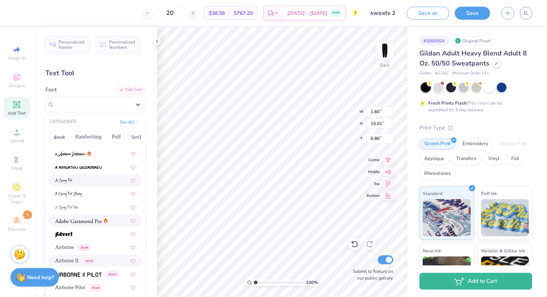
scroll to position [85, 0]
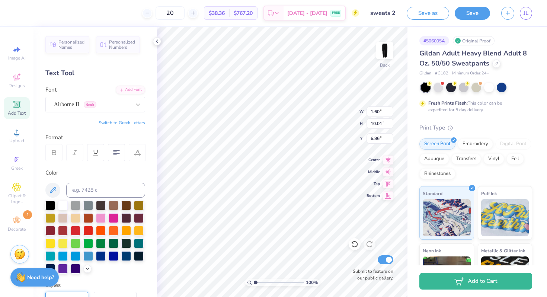
click at [125, 113] on div "Personalized Names Personalized Numbers Text Tool Add Font Font Airborne II Gre…" at bounding box center [94, 162] width 123 height 270
click at [125, 102] on div "Airborne II Greek" at bounding box center [92, 105] width 78 height 12
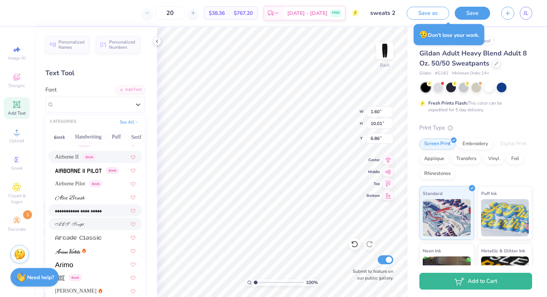
scroll to position [147, 0]
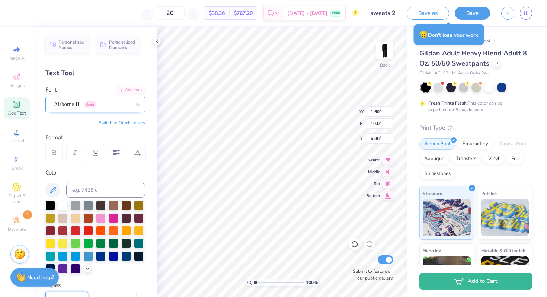
click at [94, 101] on div "Airborne II Greek" at bounding box center [92, 105] width 78 height 12
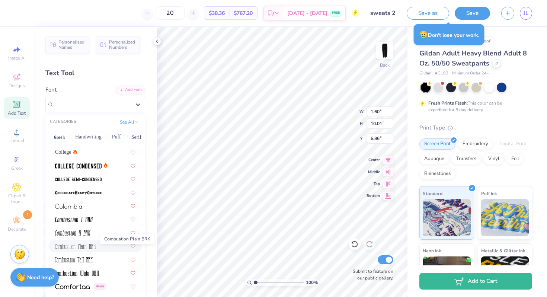
scroll to position [972, 0]
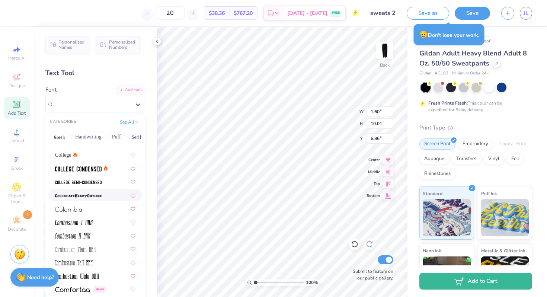
click at [85, 197] on img at bounding box center [78, 195] width 46 height 5
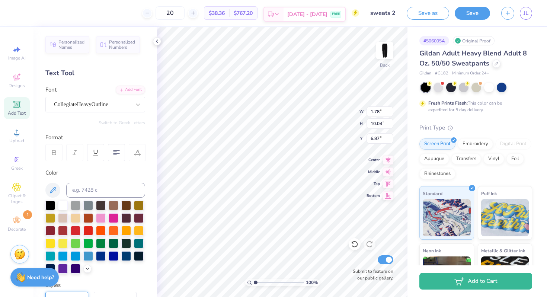
scroll to position [1, 0]
click at [111, 106] on div "CollegiateHeavyOutline" at bounding box center [92, 105] width 78 height 12
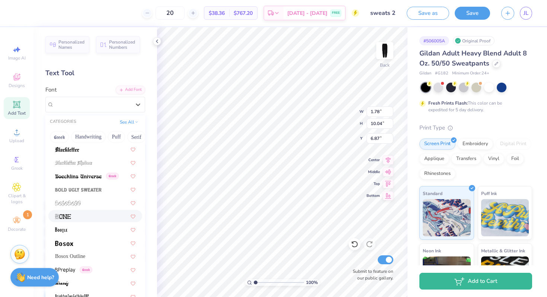
scroll to position [423, 0]
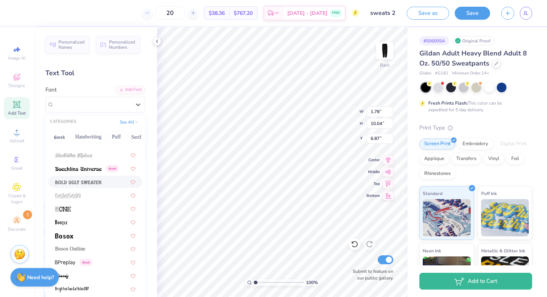
click at [102, 183] on div at bounding box center [95, 182] width 80 height 8
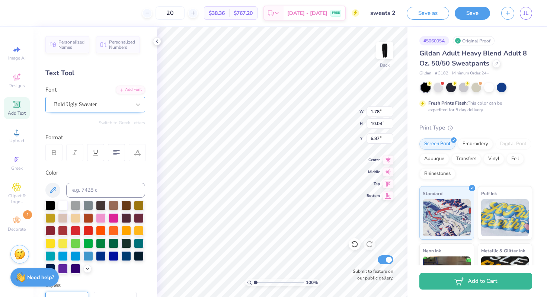
click at [86, 101] on div "Bold Ugly Sweater" at bounding box center [92, 105] width 78 height 12
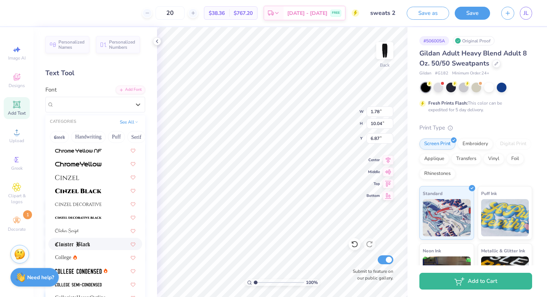
scroll to position [871, 0]
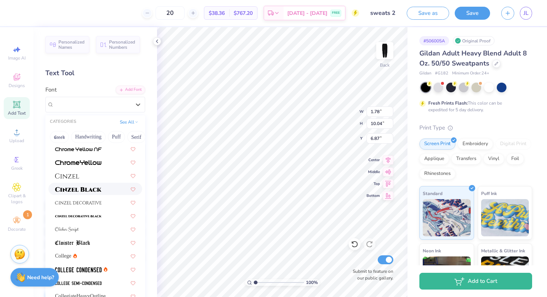
click at [103, 187] on div at bounding box center [95, 189] width 80 height 8
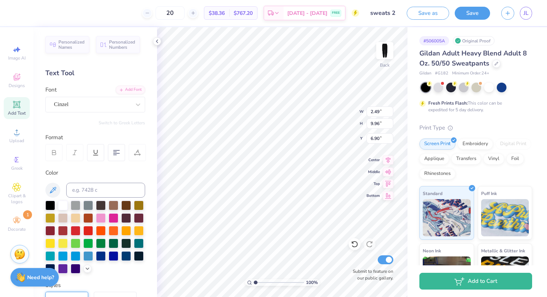
scroll to position [0, 0]
click at [333, 116] on div "100 % Back W 2.49 2.49 " H 9.96 9.96 " Y 6.90 6.90 " Center Middle Top Bottom S…" at bounding box center [282, 162] width 250 height 270
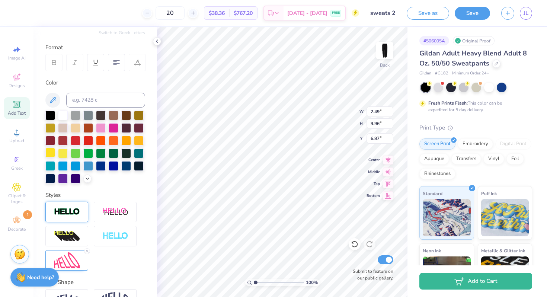
scroll to position [135, 0]
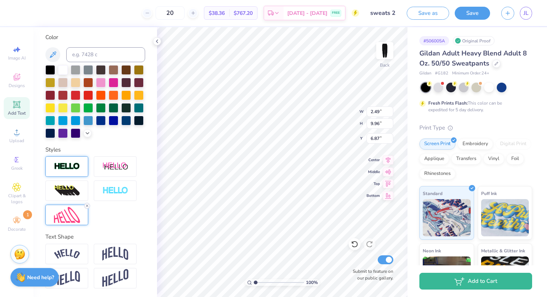
click at [88, 204] on icon at bounding box center [87, 205] width 4 height 4
click at [73, 221] on img at bounding box center [67, 215] width 26 height 16
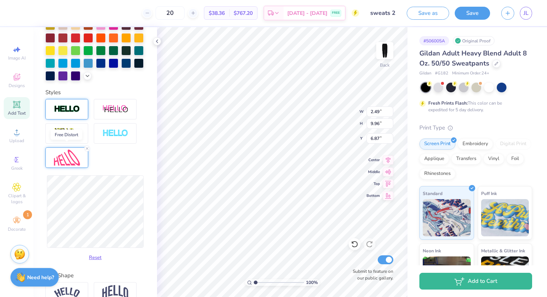
scroll to position [201, 0]
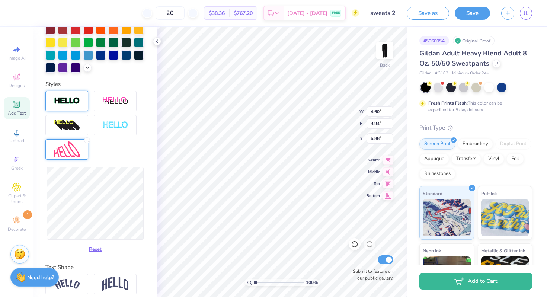
type input "4.60"
type input "9.94"
type input "6.88"
type input "3.91"
type input "9.97"
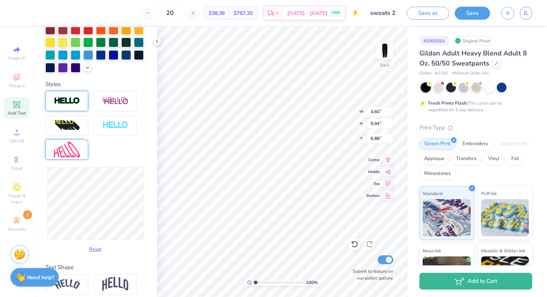
type input "6.87"
type input "6.25"
type input "9.91"
type input "6.89"
type input "4.14"
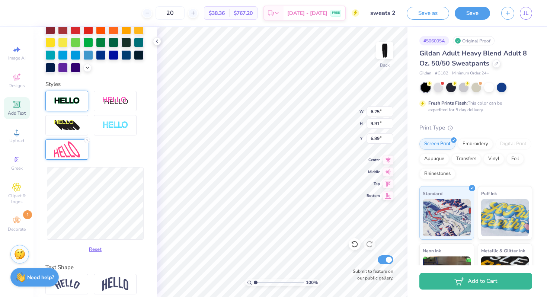
type input "9.95"
type input "6.87"
type input "7.73"
type input "6.22"
type input "8.74"
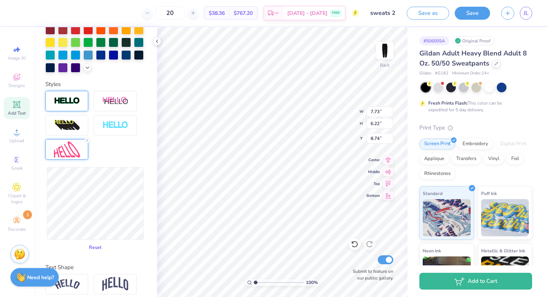
click at [99, 247] on button "Reset" at bounding box center [95, 247] width 19 height 12
type input "1.61"
type input "6.46"
type input "8.62"
click at [87, 141] on icon at bounding box center [87, 140] width 4 height 4
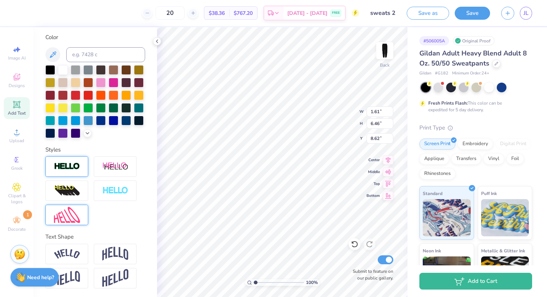
scroll to position [0, 0]
type input "8.70"
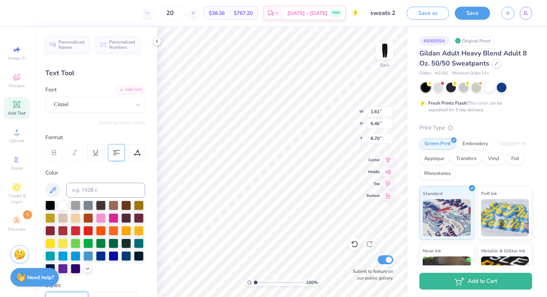
scroll to position [9, 0]
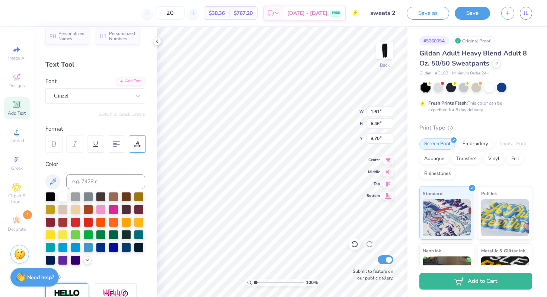
click at [137, 142] on icon at bounding box center [137, 143] width 3 height 4
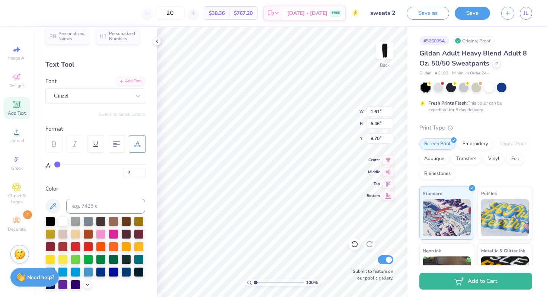
type input "2"
type input "3"
type input "4"
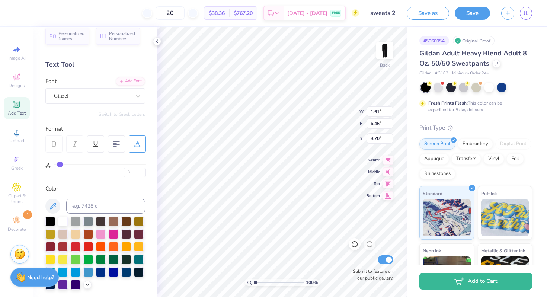
type input "4"
type input "5"
type input "6"
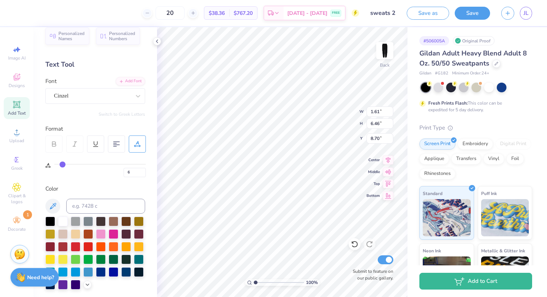
type input "8"
type input "9"
type input "10"
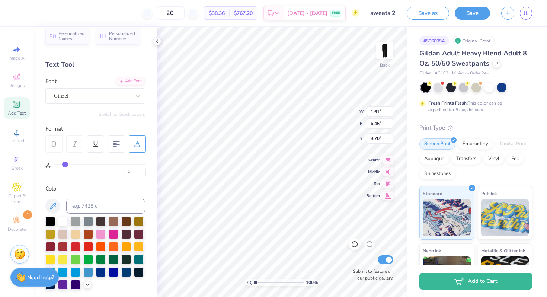
type input "10"
type input "11"
type input "12"
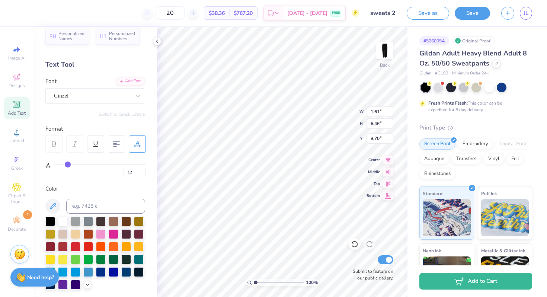
type input "11"
type input "10"
type input "9"
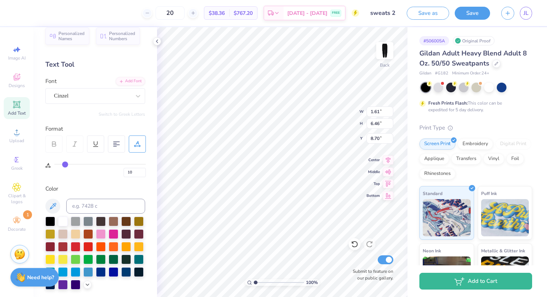
type input "9"
type input "7"
type input "6"
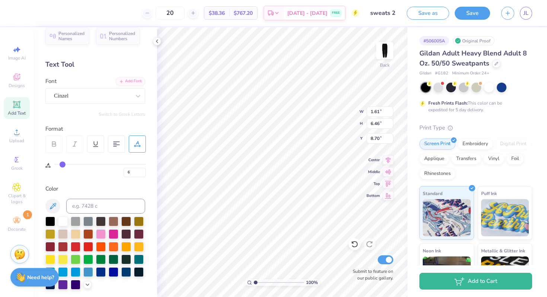
type input "3"
type input "0"
drag, startPoint x: 58, startPoint y: 164, endPoint x: 39, endPoint y: 165, distance: 19.7
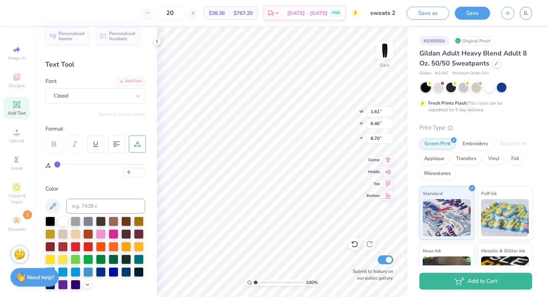
click at [54, 165] on input "range" at bounding box center [99, 164] width 91 height 1
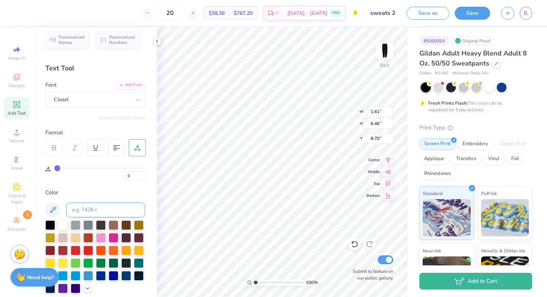
scroll to position [0, 0]
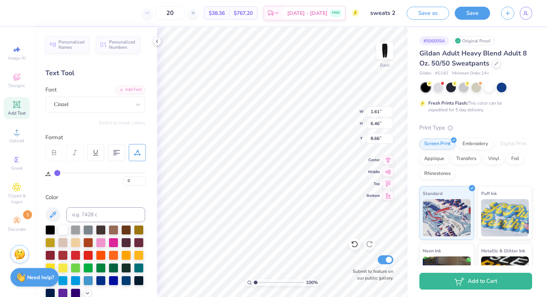
type input "2.52"
type input "10.10"
type input "9.02"
click at [339, 109] on div "100 % Back W 2.52 H 10.10 Y 9.02 Center Middle Top Bottom Submit to feature on …" at bounding box center [282, 162] width 250 height 270
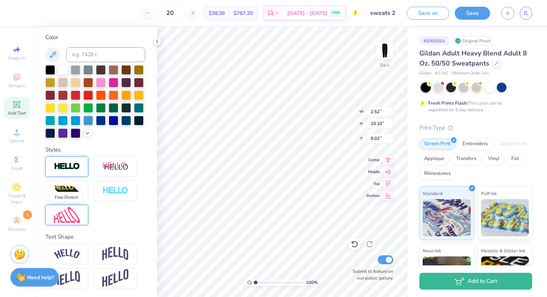
click at [77, 218] on img at bounding box center [67, 215] width 26 height 16
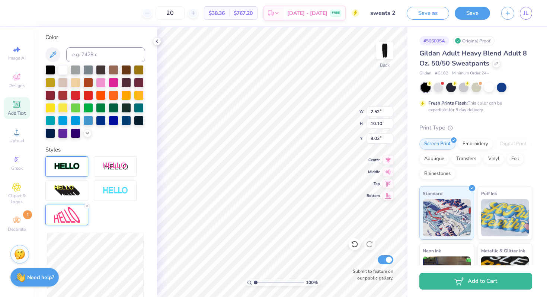
scroll to position [209, 0]
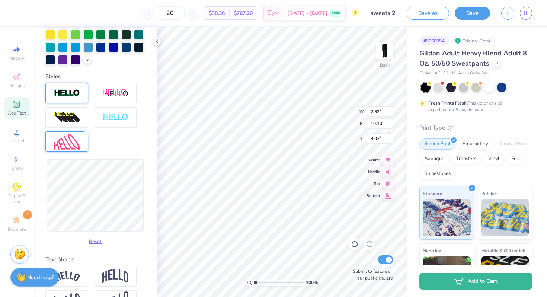
click at [88, 132] on icon at bounding box center [87, 132] width 4 height 4
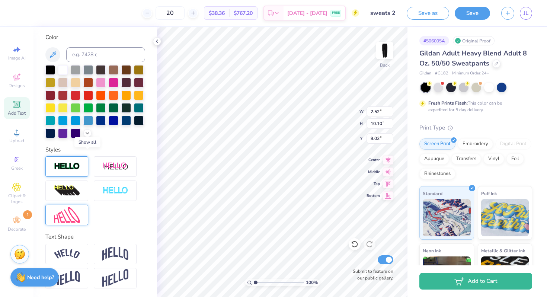
scroll to position [0, 0]
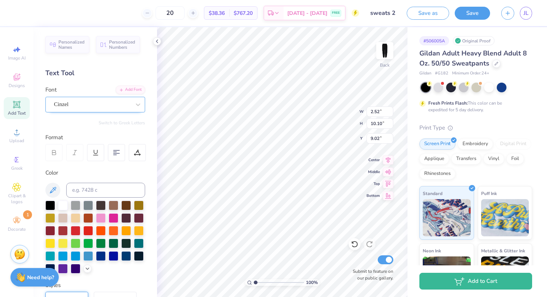
click at [90, 102] on div "Cinzel" at bounding box center [92, 105] width 78 height 12
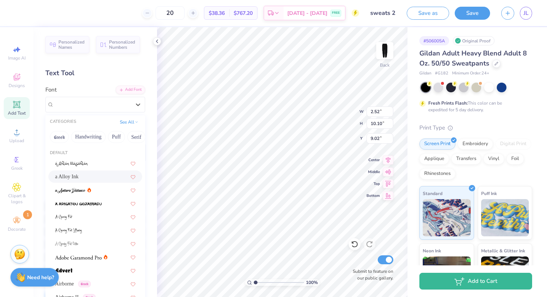
click at [83, 171] on div "a Alloy Ink" at bounding box center [95, 176] width 94 height 12
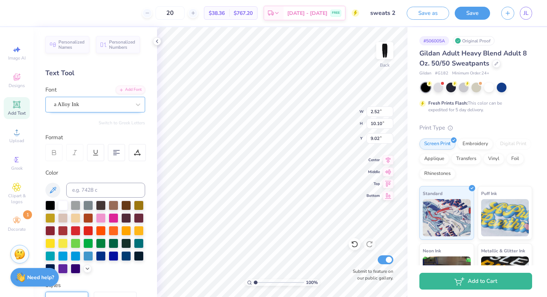
click at [92, 107] on div "a Alloy Ink" at bounding box center [92, 105] width 78 height 12
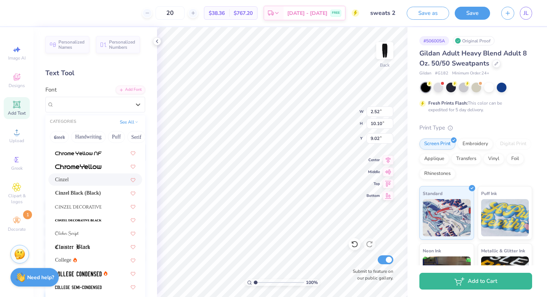
scroll to position [868, 0]
click at [96, 165] on img at bounding box center [78, 165] width 46 height 5
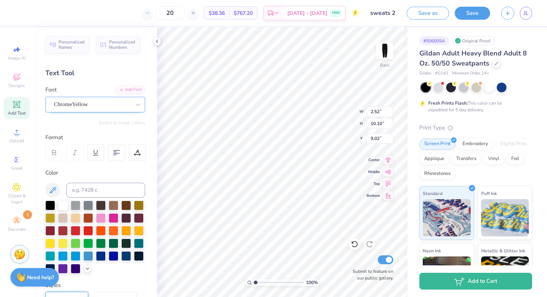
click at [100, 106] on div "ChromeYellow" at bounding box center [92, 105] width 78 height 12
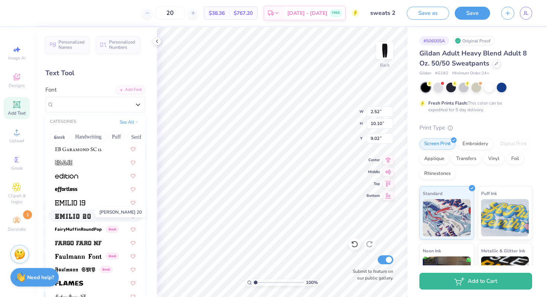
scroll to position [1472, 0]
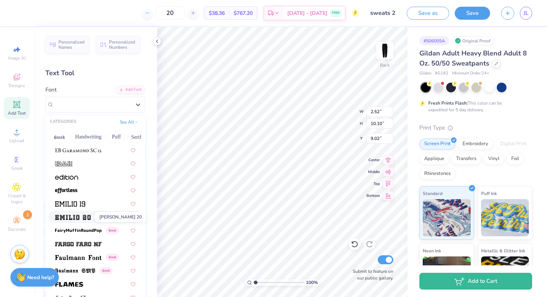
click at [83, 218] on img at bounding box center [73, 217] width 36 height 5
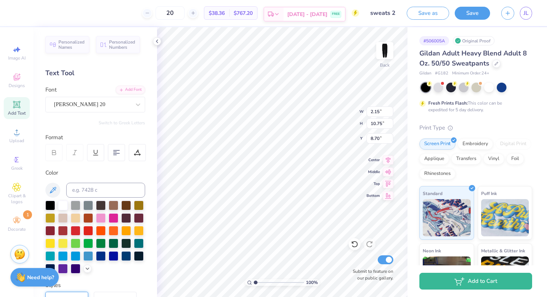
scroll to position [1, 0]
click at [97, 109] on div "Emilio 20" at bounding box center [92, 105] width 78 height 12
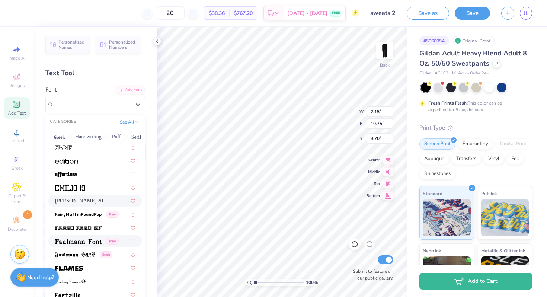
scroll to position [1491, 0]
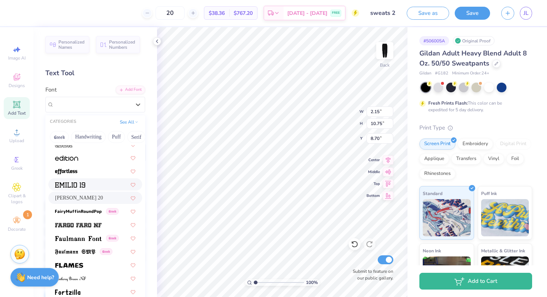
click at [88, 186] on div at bounding box center [95, 184] width 80 height 8
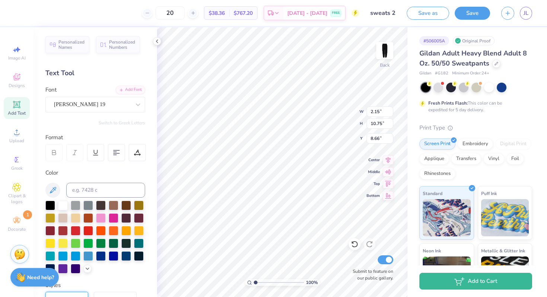
type input "8.68"
type input "2.17"
type input "10.85"
click at [120, 106] on div "Emilio 19" at bounding box center [92, 105] width 78 height 12
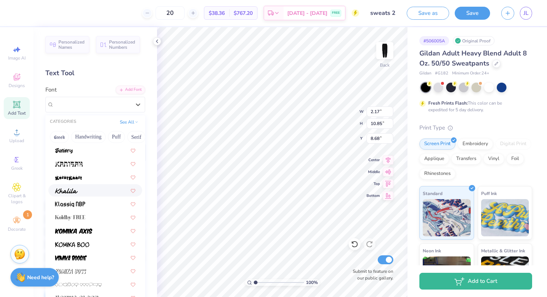
scroll to position [2081, 0]
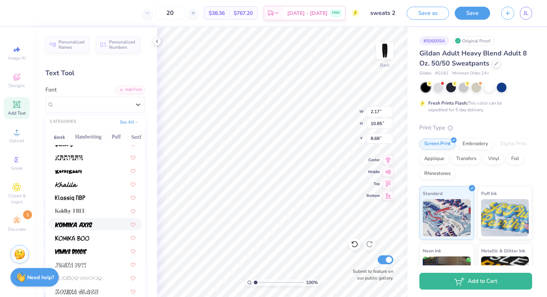
click at [102, 227] on div at bounding box center [95, 224] width 80 height 8
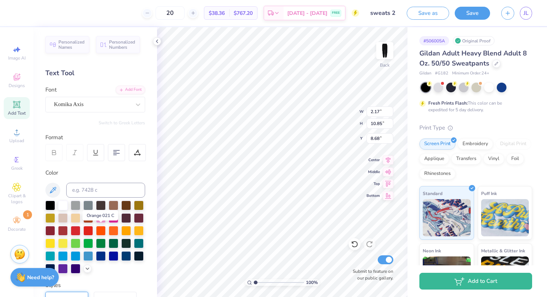
scroll to position [0, 0]
click at [103, 107] on div "Komika Axis" at bounding box center [92, 105] width 78 height 12
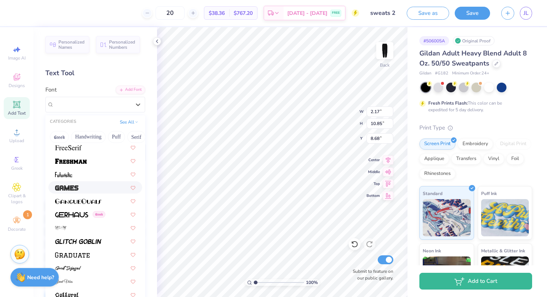
scroll to position [1661, 0]
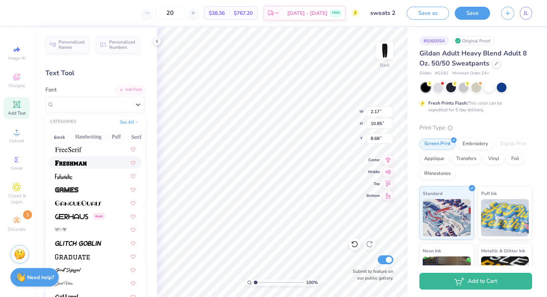
click at [93, 164] on div at bounding box center [95, 162] width 80 height 8
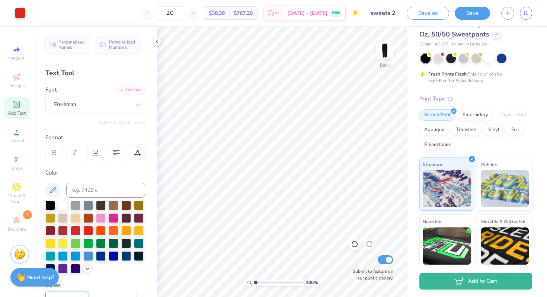
scroll to position [0, 0]
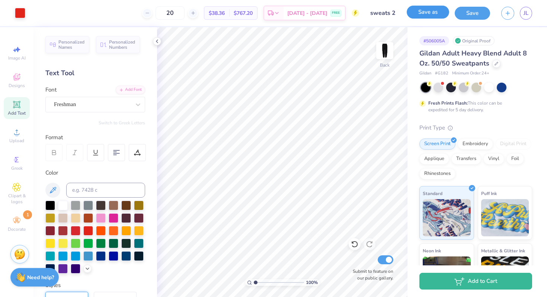
click at [431, 13] on button "Save as" at bounding box center [427, 12] width 42 height 13
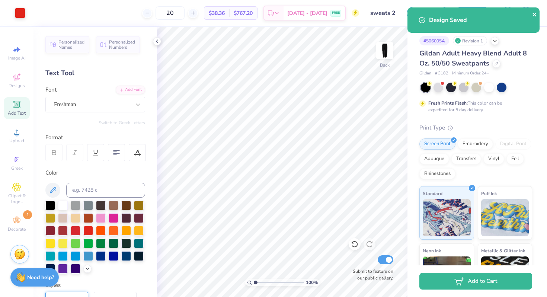
click at [535, 17] on icon "close" at bounding box center [534, 15] width 5 height 6
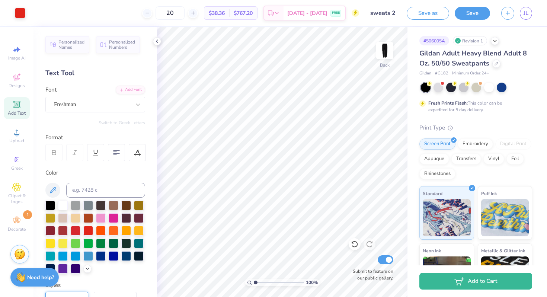
click at [535, 14] on div "Save as Save JL" at bounding box center [476, 13] width 140 height 26
click at [528, 14] on link "JL" at bounding box center [525, 13] width 12 height 13
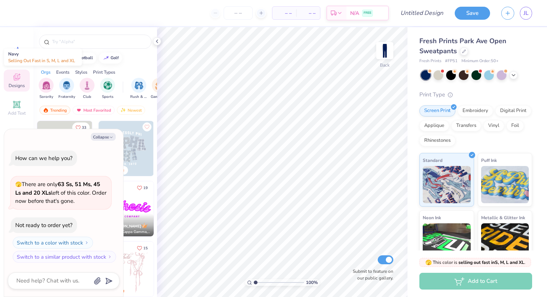
click at [428, 73] on div at bounding box center [426, 75] width 10 height 10
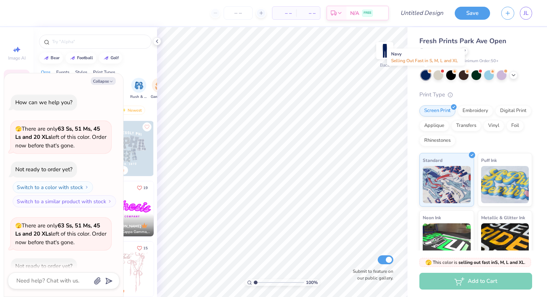
scroll to position [41, 0]
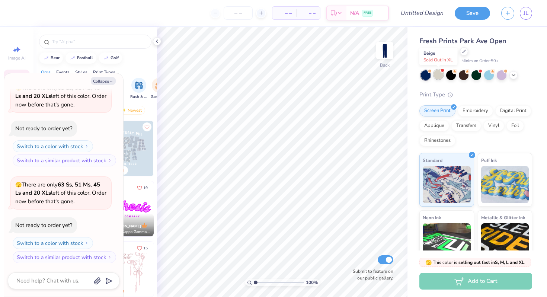
click at [437, 73] on div at bounding box center [438, 75] width 10 height 10
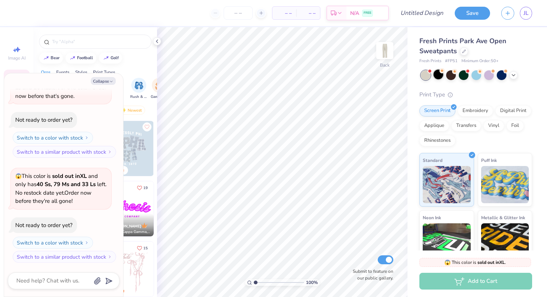
click at [438, 75] on div at bounding box center [438, 75] width 10 height 10
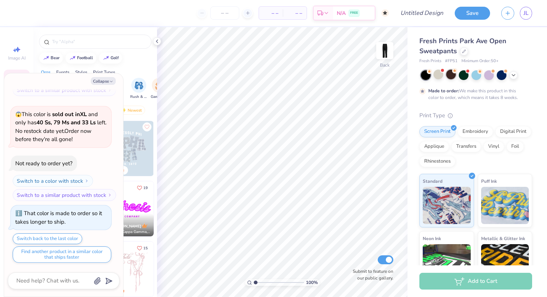
click at [449, 74] on div at bounding box center [451, 75] width 10 height 10
click at [511, 77] on icon at bounding box center [513, 74] width 6 height 6
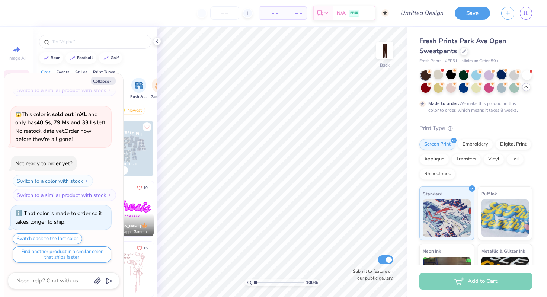
click at [499, 72] on div at bounding box center [501, 75] width 10 height 10
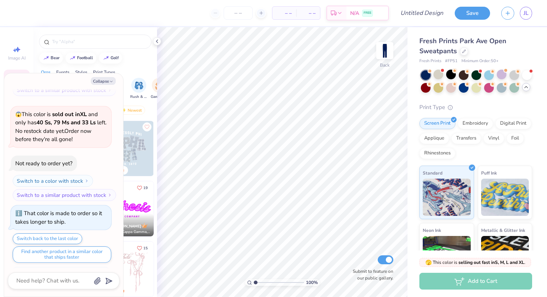
type textarea "x"
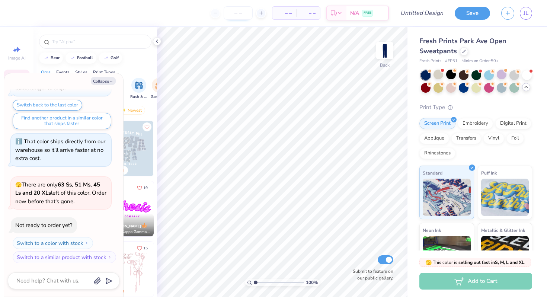
click at [232, 12] on input "number" at bounding box center [237, 12] width 29 height 13
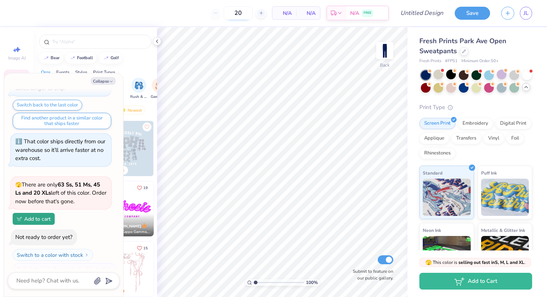
type input "50"
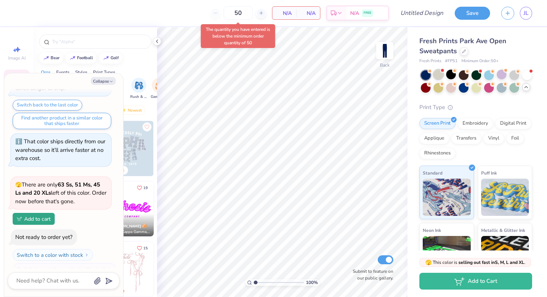
click at [438, 73] on div at bounding box center [438, 75] width 10 height 10
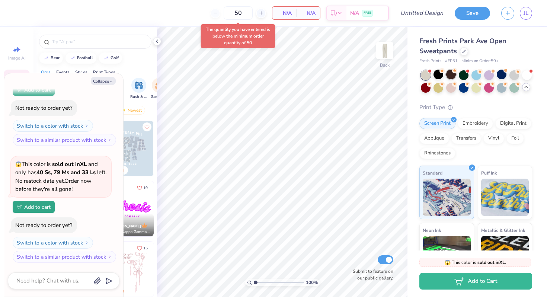
click at [451, 74] on div at bounding box center [451, 75] width 10 height 10
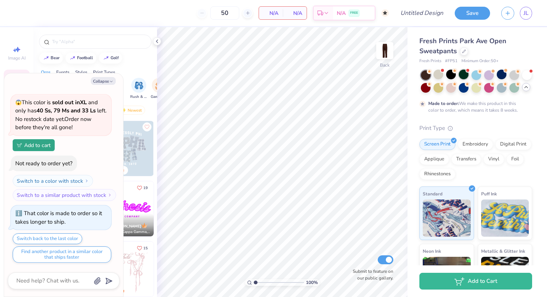
click at [462, 71] on div at bounding box center [463, 75] width 10 height 10
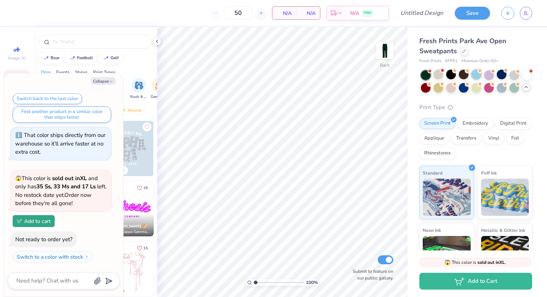
click at [475, 71] on div at bounding box center [476, 75] width 10 height 10
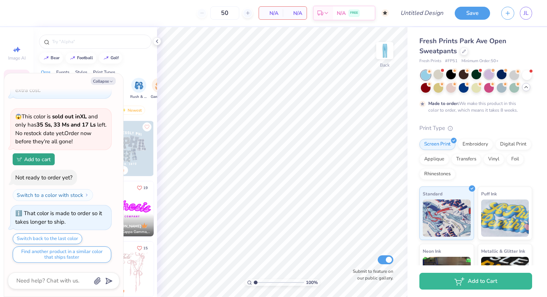
click at [489, 72] on div at bounding box center [489, 75] width 10 height 10
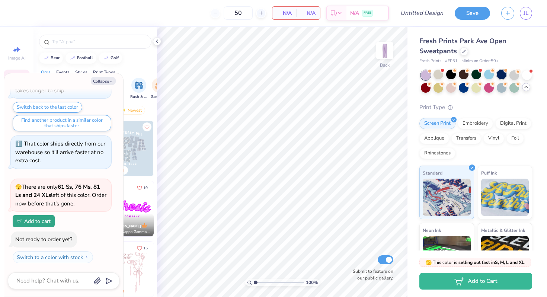
click at [502, 72] on div at bounding box center [501, 75] width 10 height 10
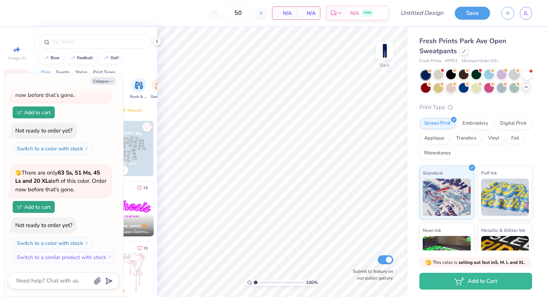
click at [515, 74] on div at bounding box center [514, 75] width 10 height 10
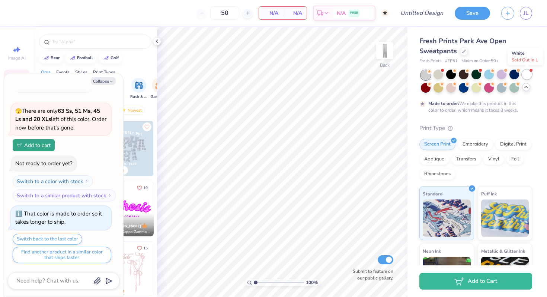
click at [531, 76] on div at bounding box center [527, 75] width 10 height 10
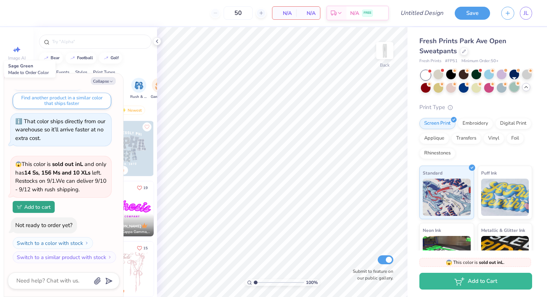
click at [516, 86] on div at bounding box center [514, 87] width 10 height 10
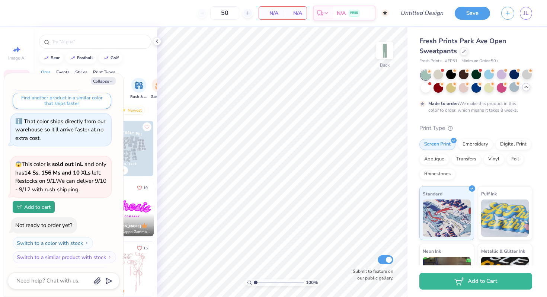
scroll to position [1287, 0]
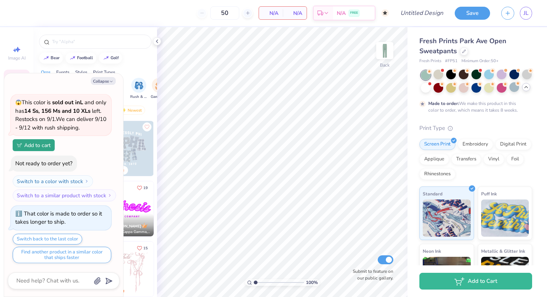
click at [495, 86] on div at bounding box center [476, 81] width 111 height 22
click at [498, 86] on div at bounding box center [501, 87] width 10 height 10
click at [484, 87] on div at bounding box center [489, 87] width 10 height 10
click at [471, 86] on div at bounding box center [476, 87] width 10 height 10
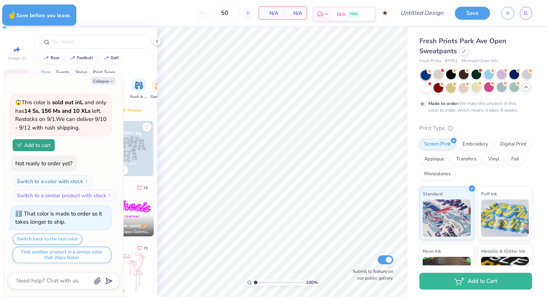
type textarea "x"
